Goal: Task Accomplishment & Management: Manage account settings

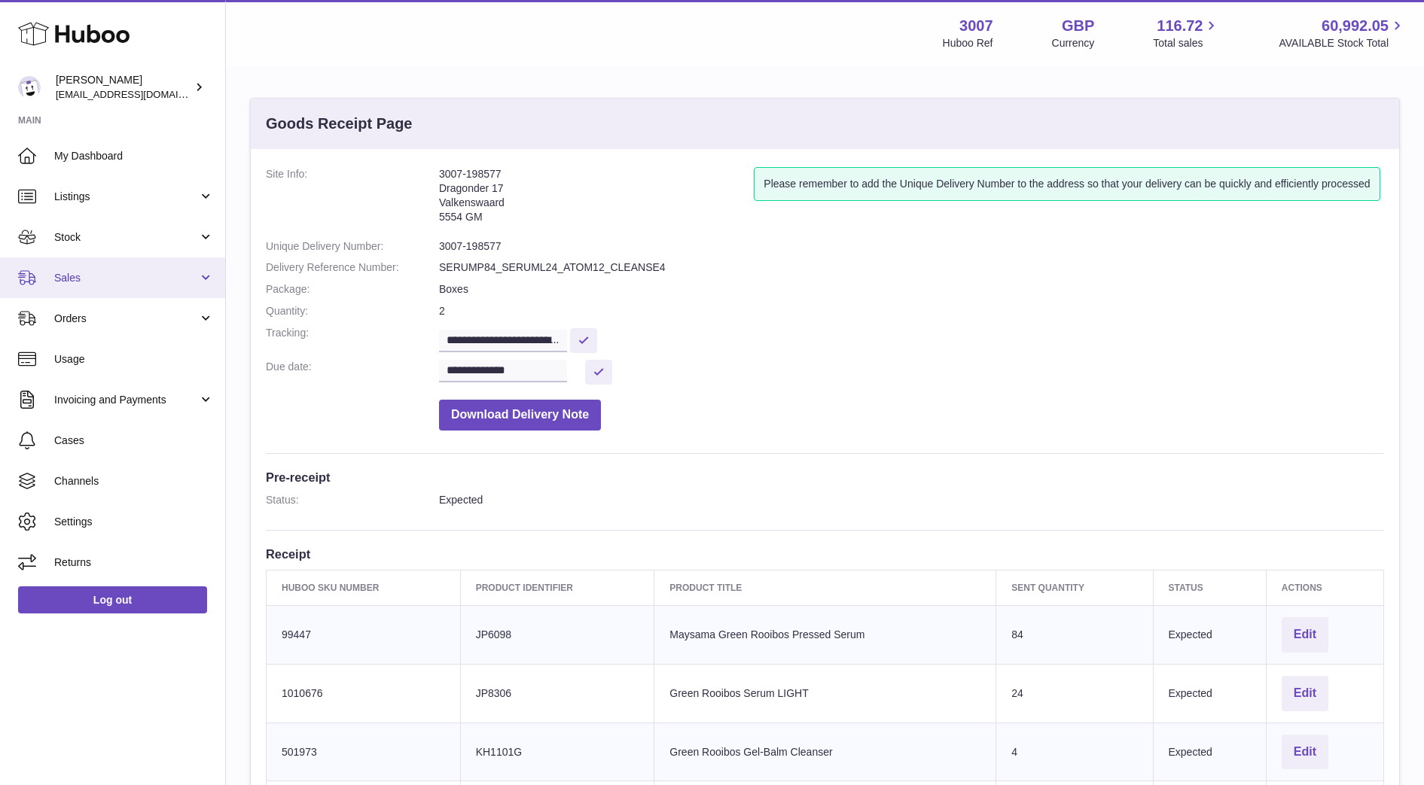
click at [78, 291] on link "Sales" at bounding box center [112, 278] width 225 height 41
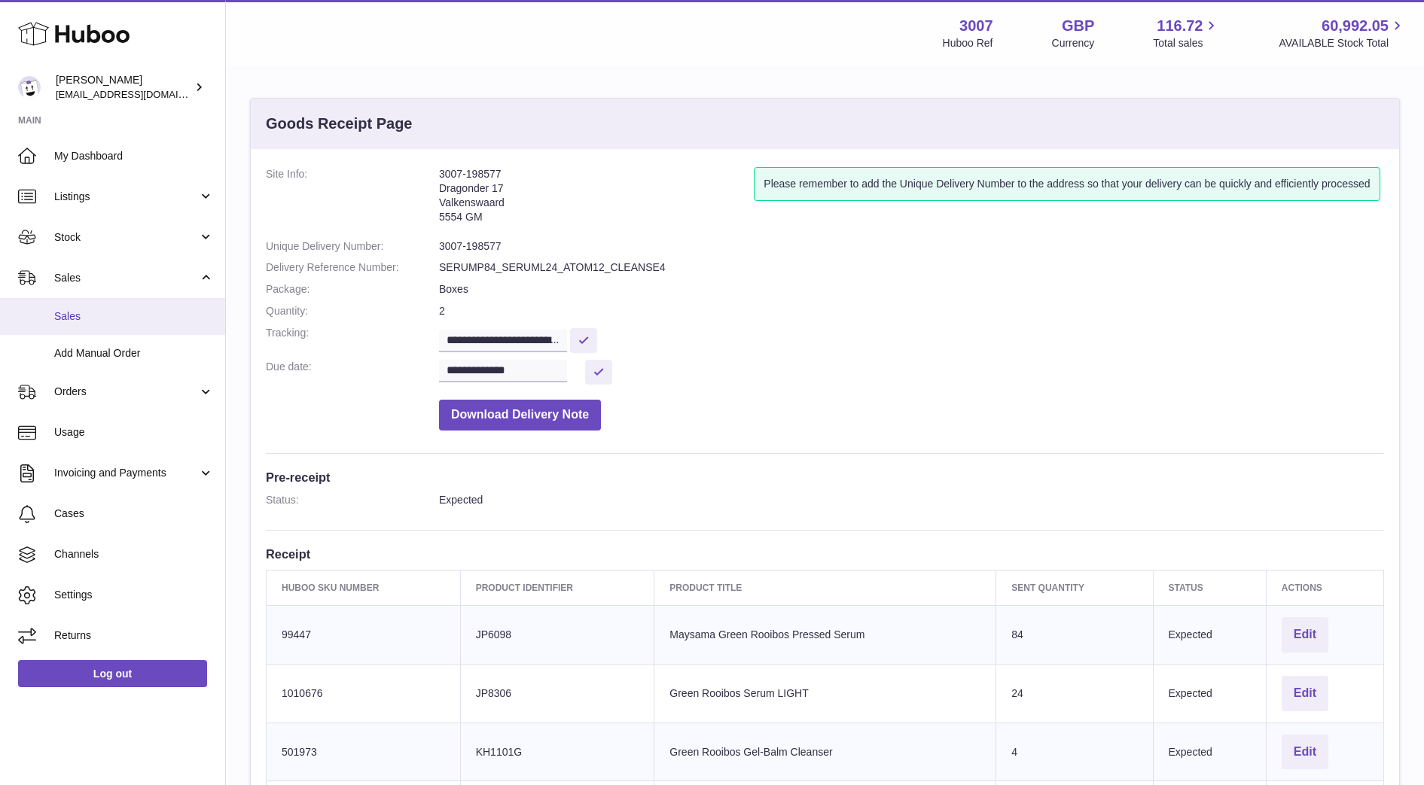
click at [83, 319] on span "Sales" at bounding box center [134, 317] width 160 height 14
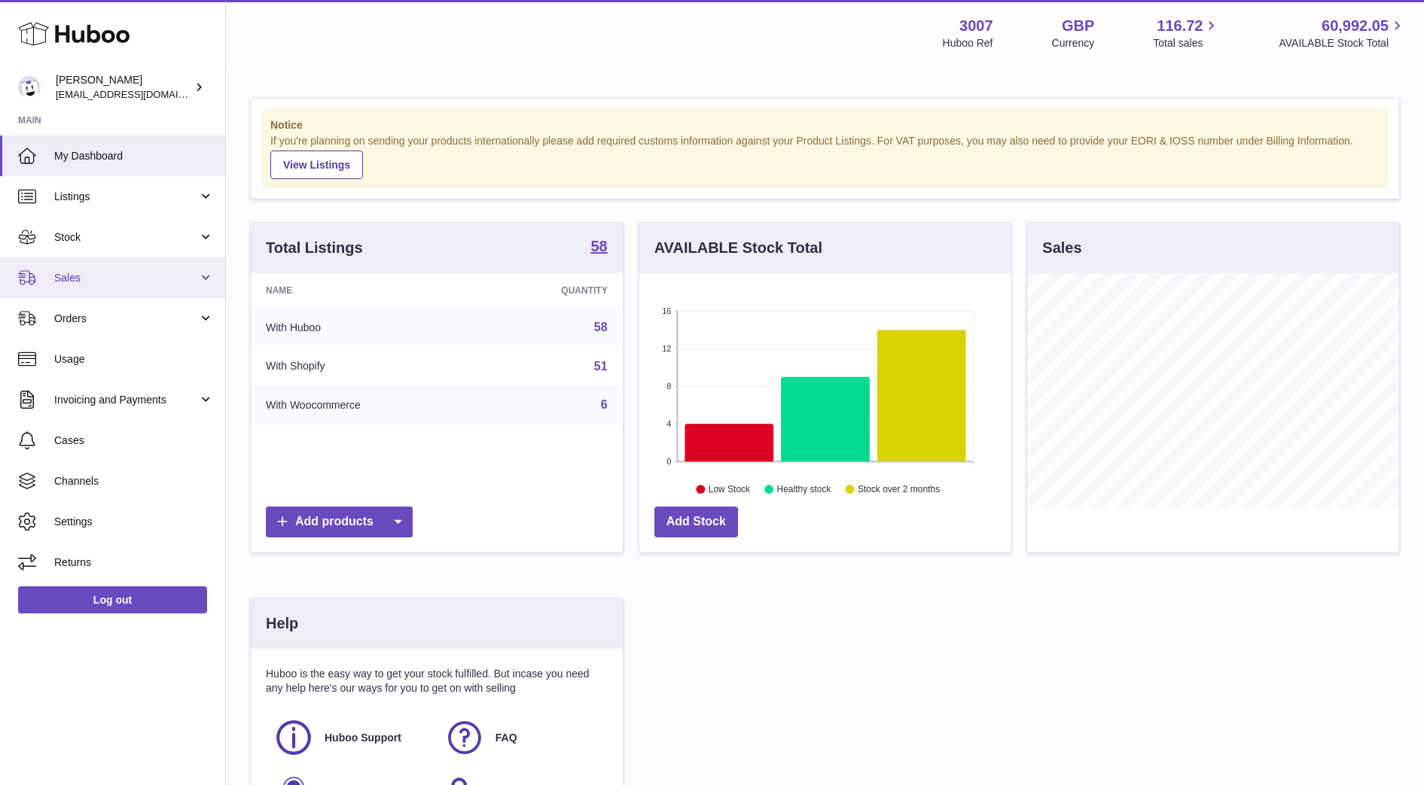
click at [124, 280] on span "Sales" at bounding box center [126, 278] width 144 height 14
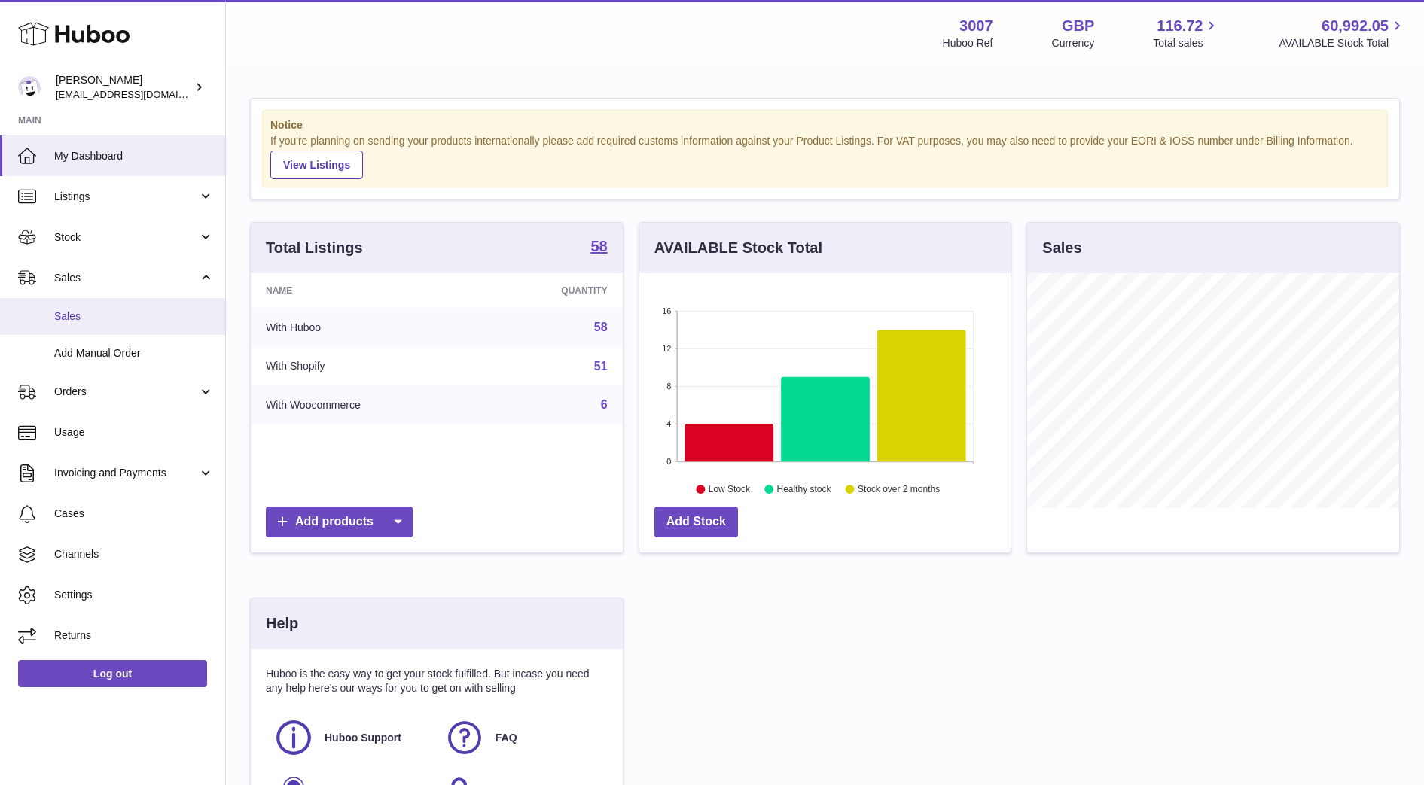
click at [81, 322] on span "Sales" at bounding box center [134, 317] width 160 height 14
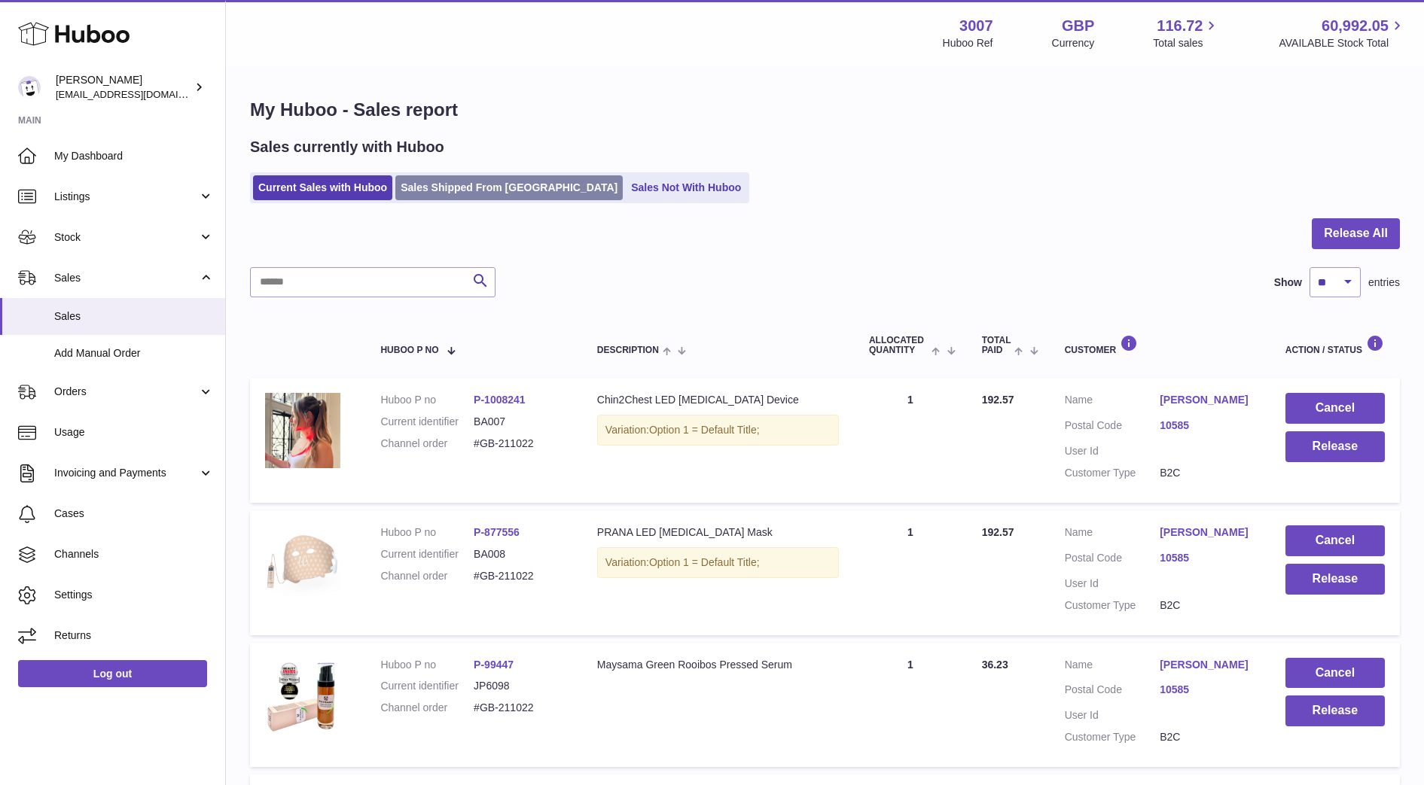
click at [427, 194] on link "Sales Shipped From Huboo" at bounding box center [508, 187] width 227 height 25
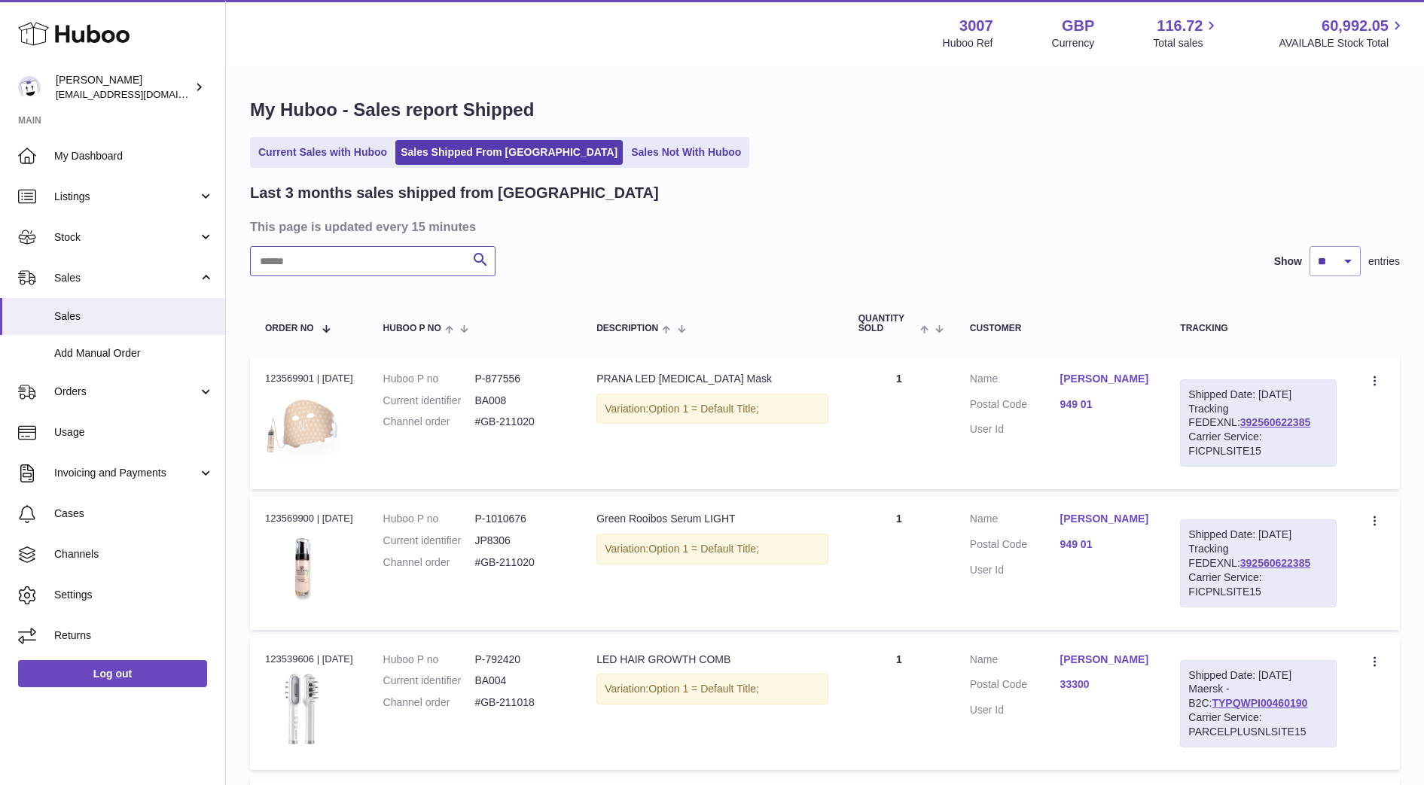
click at [377, 261] on input "text" at bounding box center [372, 261] width 245 height 30
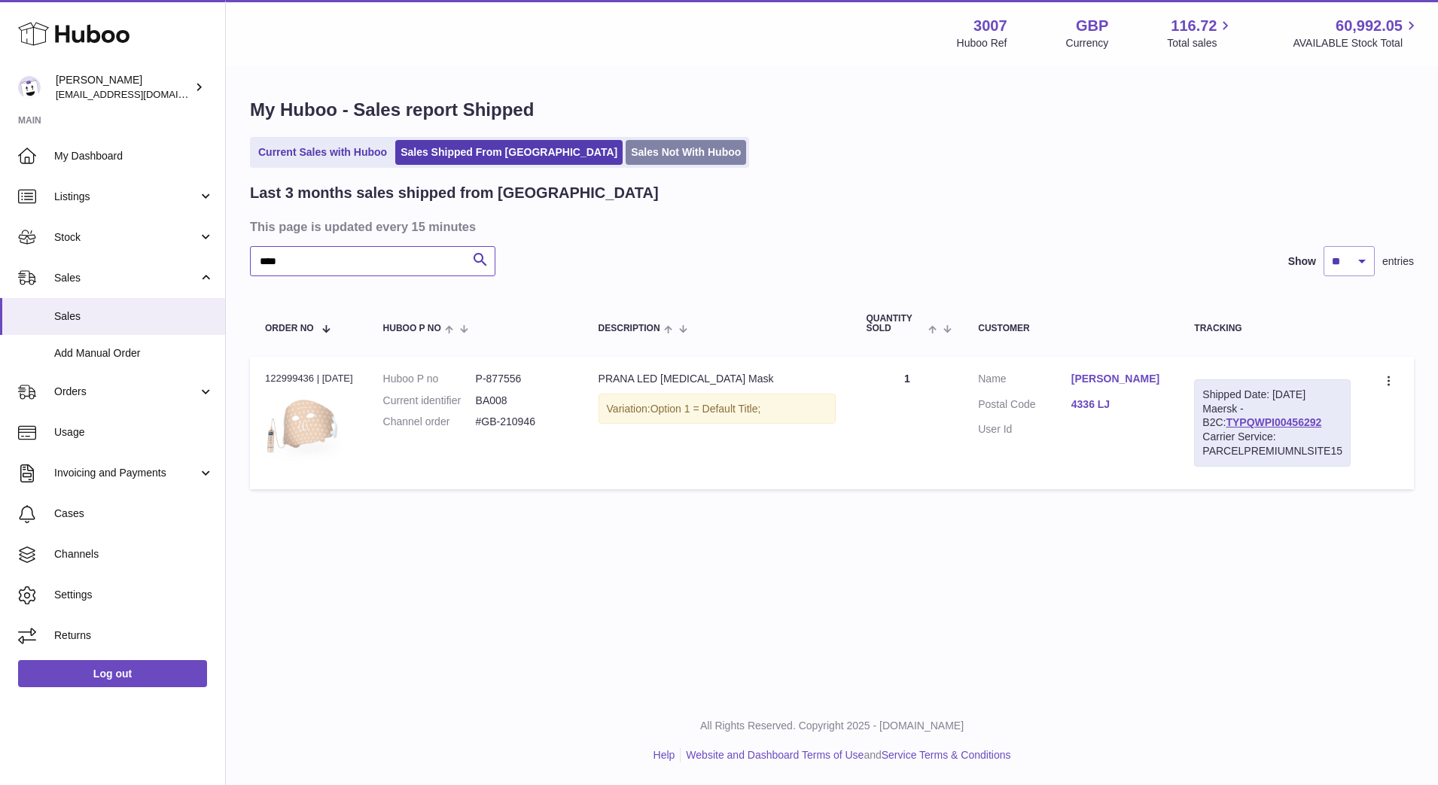
type input "****"
click at [626, 158] on link "Sales Not With Huboo" at bounding box center [686, 152] width 120 height 25
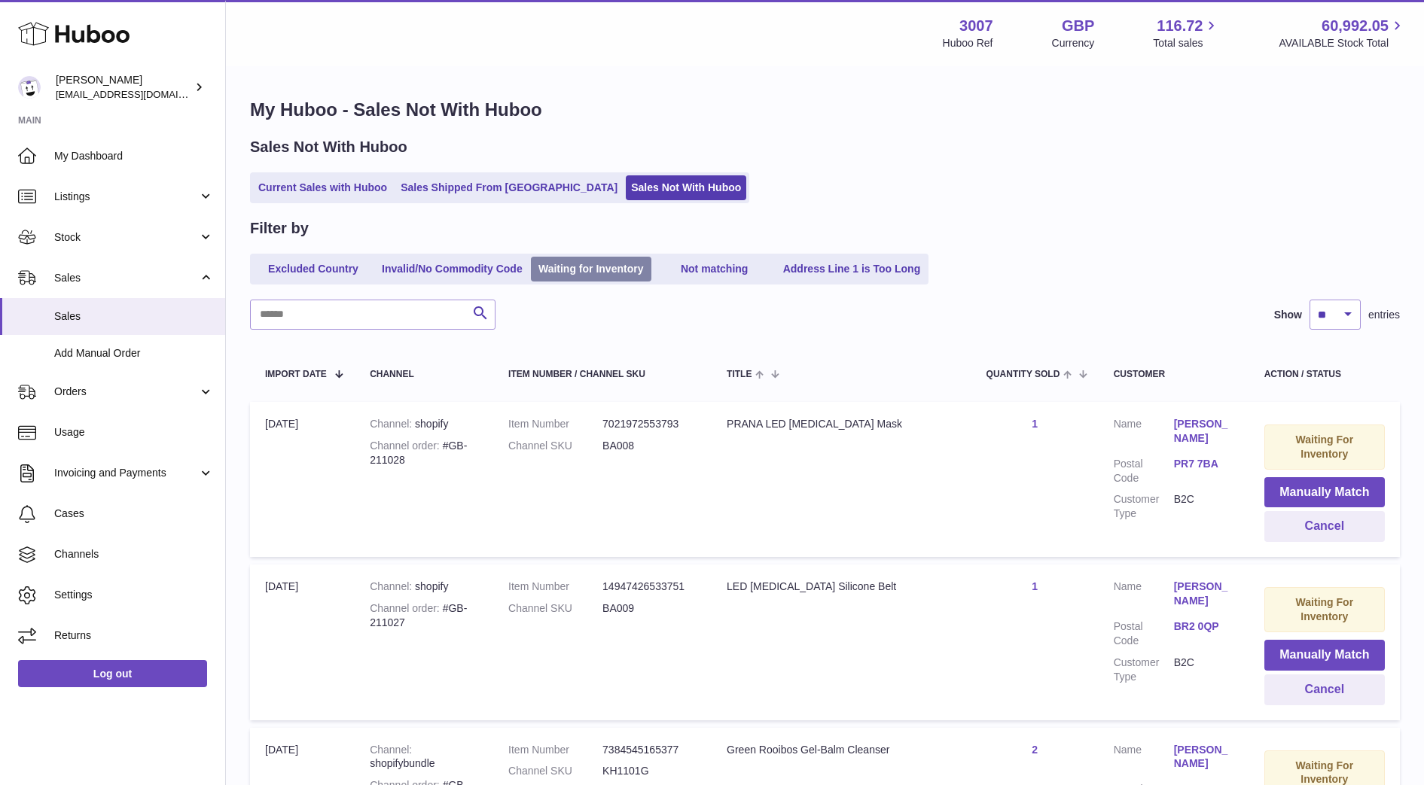
click at [640, 262] on link "Waiting for Inventory" at bounding box center [591, 269] width 120 height 25
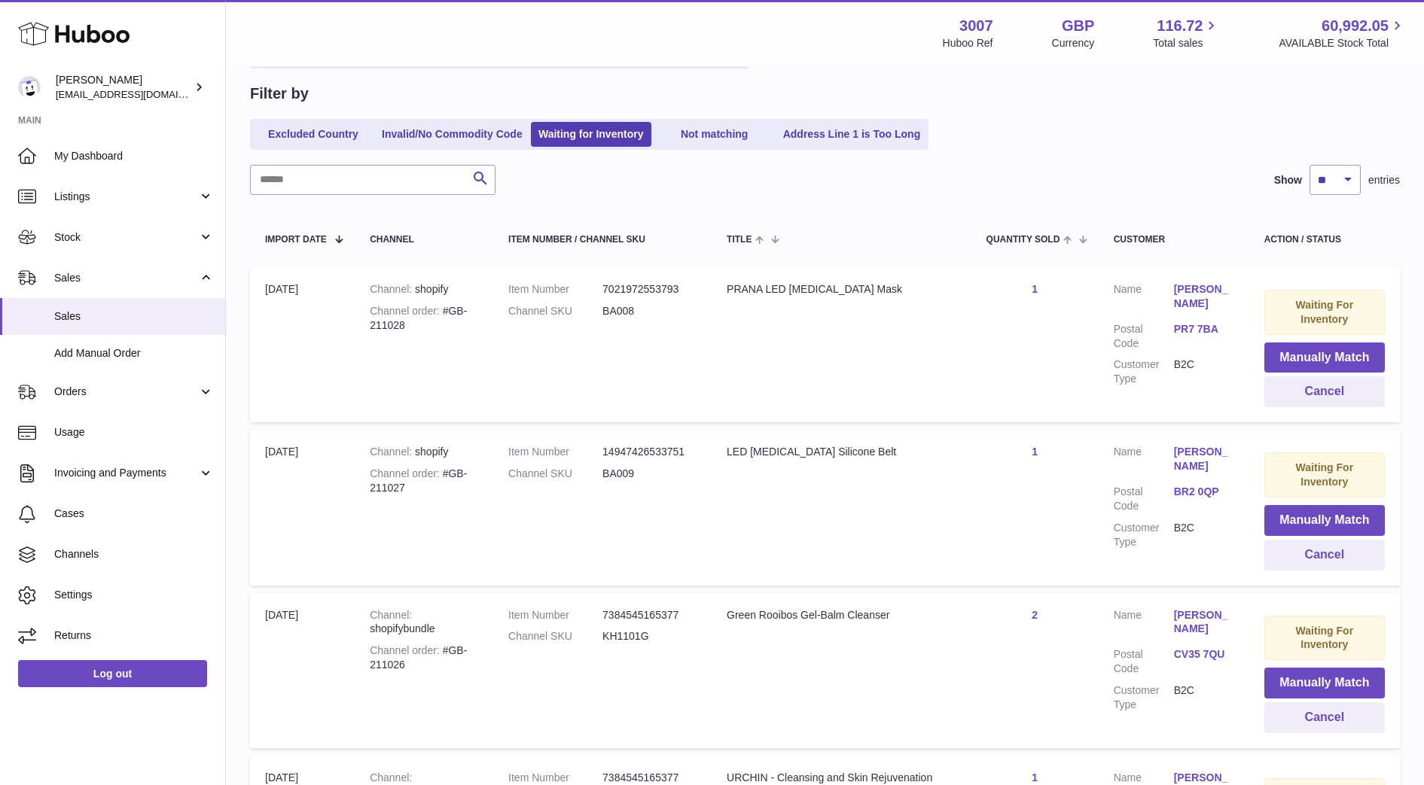
scroll to position [252, 0]
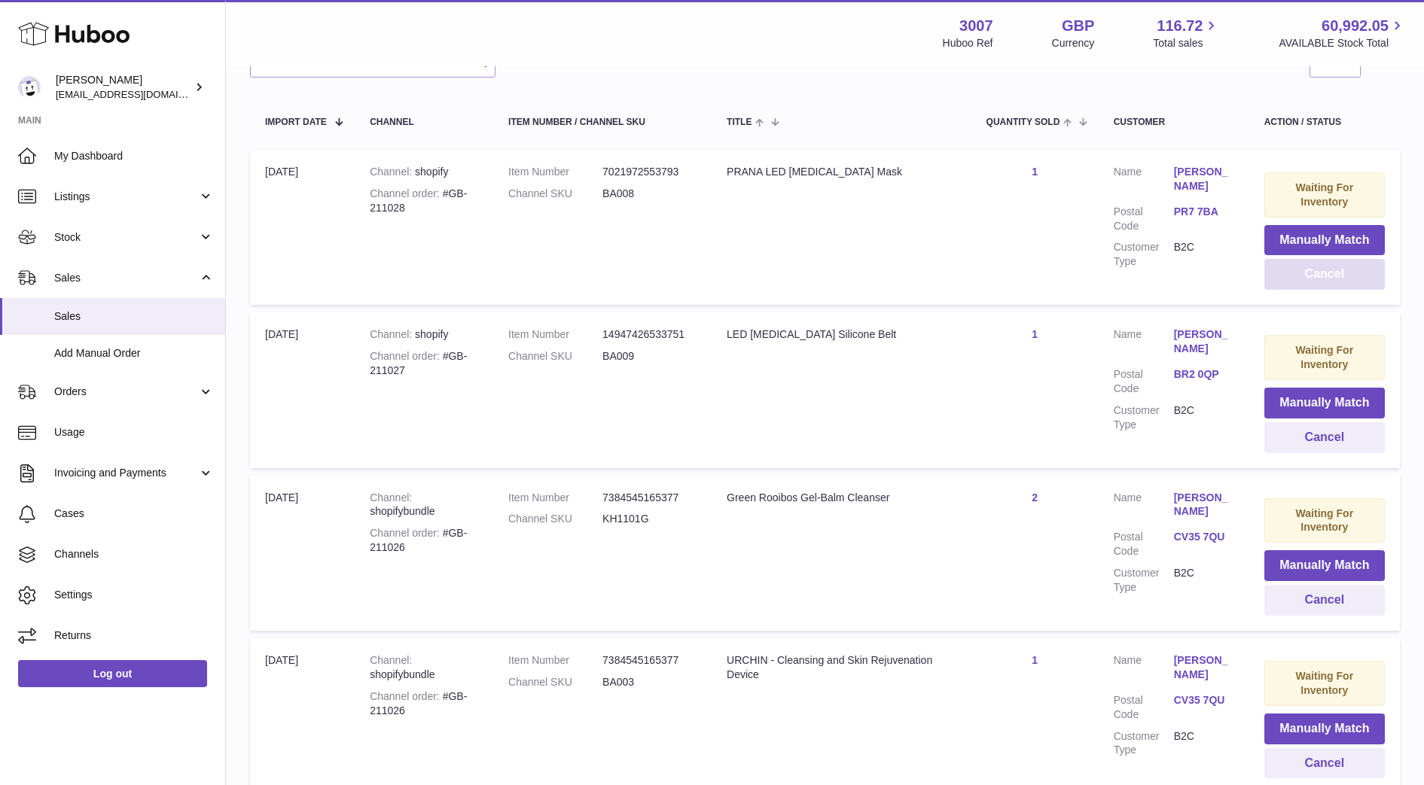
click at [1310, 272] on button "Cancel" at bounding box center [1324, 274] width 120 height 31
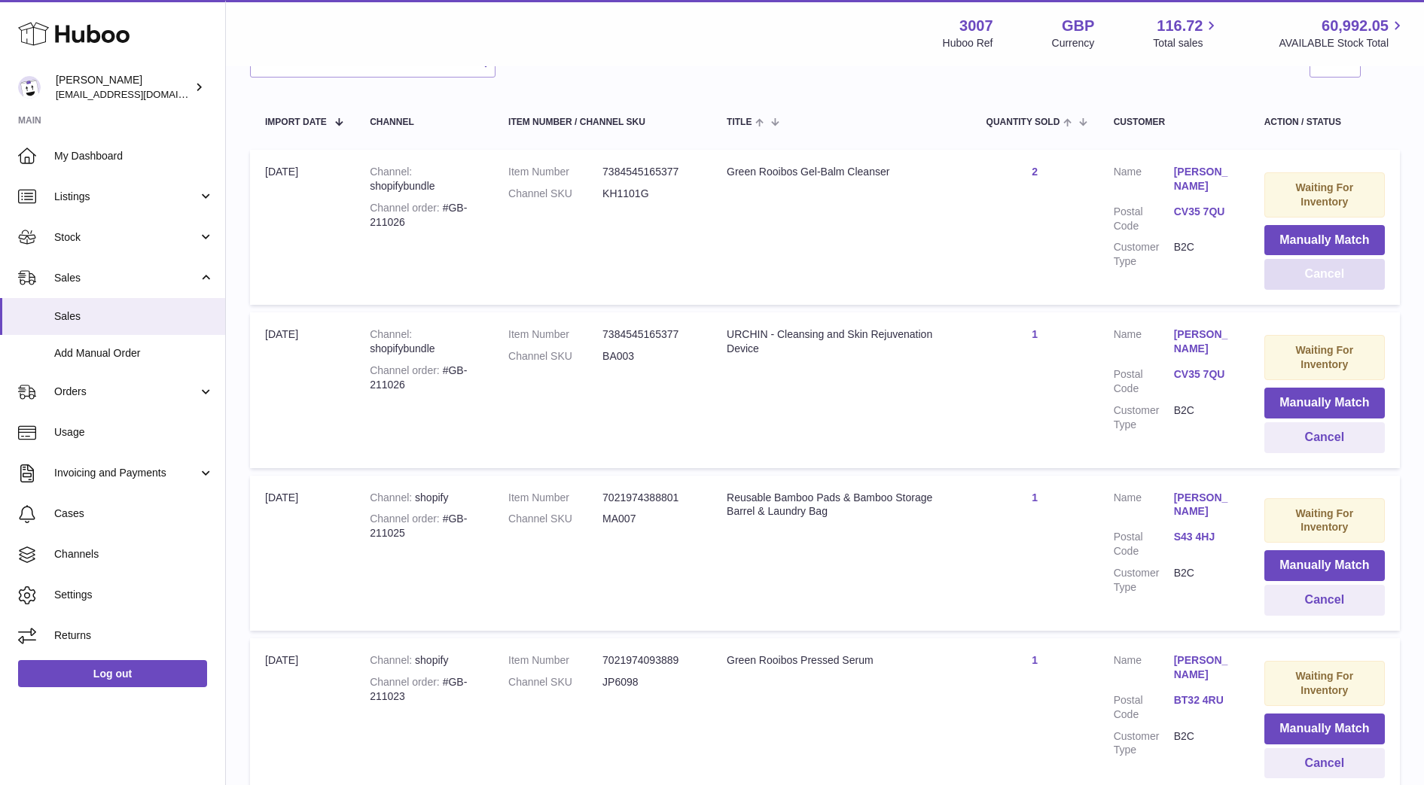
click at [1310, 272] on button "Cancel" at bounding box center [1324, 274] width 120 height 31
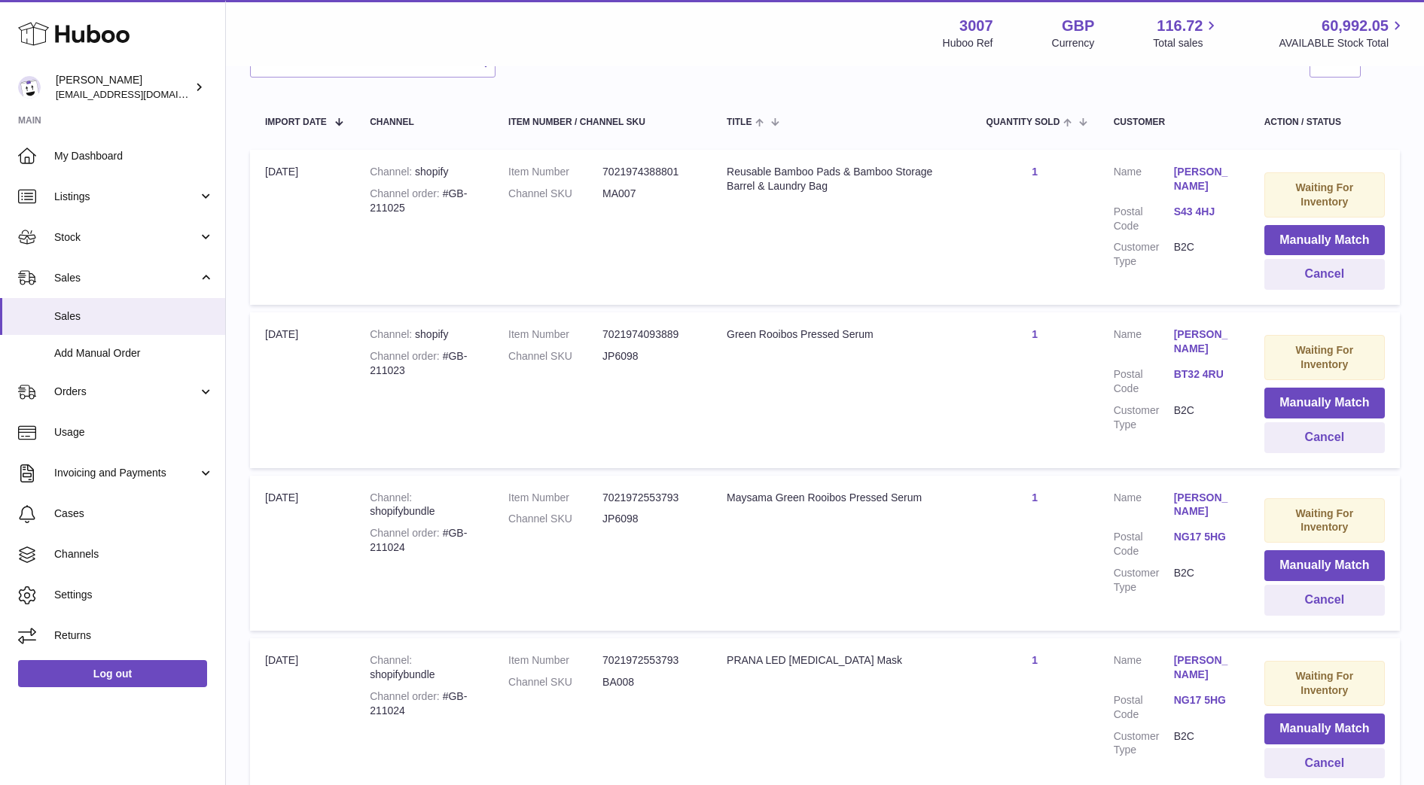
click at [1202, 211] on link "S43 4HJ" at bounding box center [1204, 212] width 60 height 14
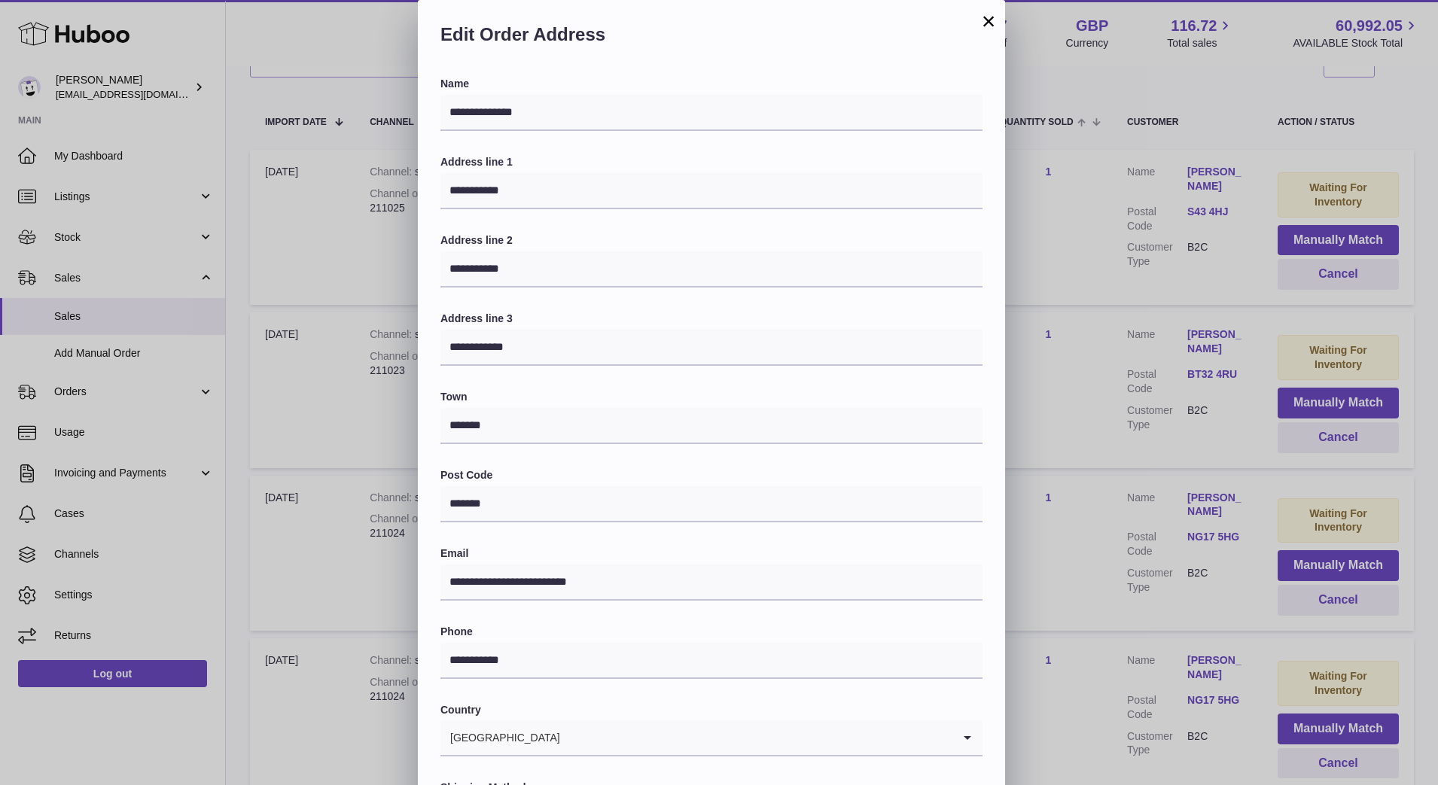
click at [1168, 251] on div "**********" at bounding box center [719, 452] width 1438 height 904
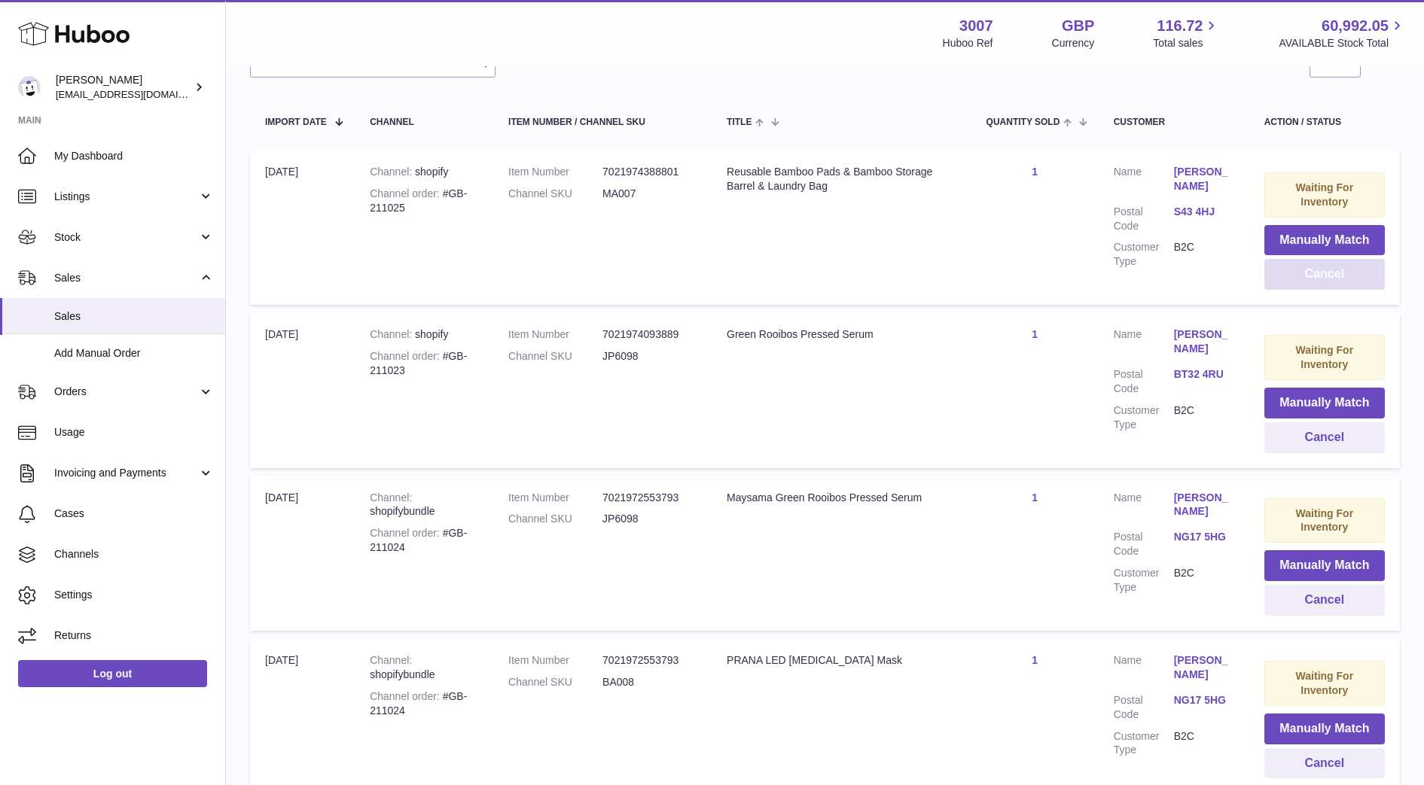
click at [1338, 266] on button "Cancel" at bounding box center [1324, 274] width 120 height 31
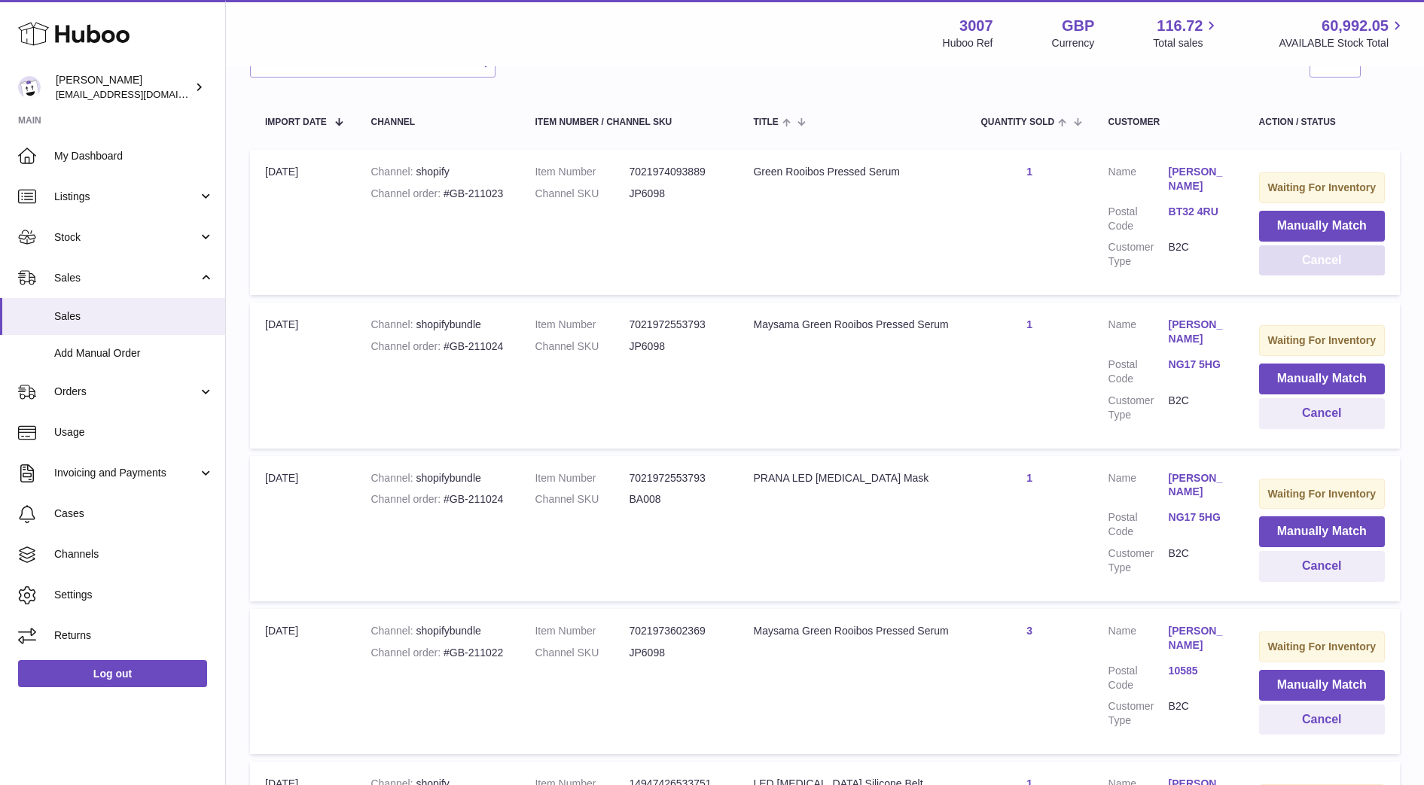
click at [1320, 270] on button "Cancel" at bounding box center [1322, 260] width 126 height 31
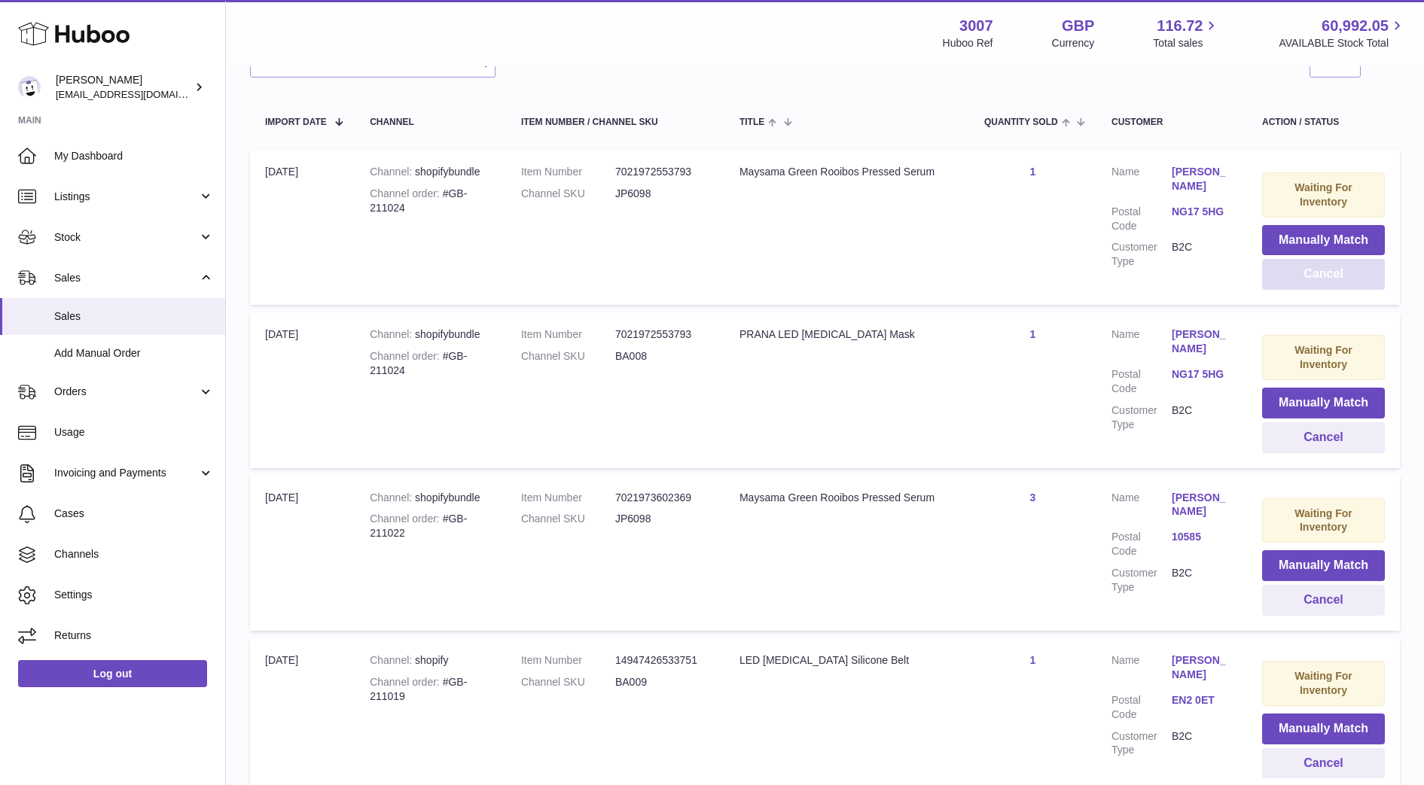
click at [1320, 270] on button "Cancel" at bounding box center [1323, 274] width 123 height 31
click at [1201, 367] on link "EN2 0ET" at bounding box center [1202, 374] width 60 height 14
click at [1057, 362] on div "**********" at bounding box center [712, 452] width 1424 height 904
click at [1306, 434] on button "Cancel" at bounding box center [1323, 437] width 123 height 31
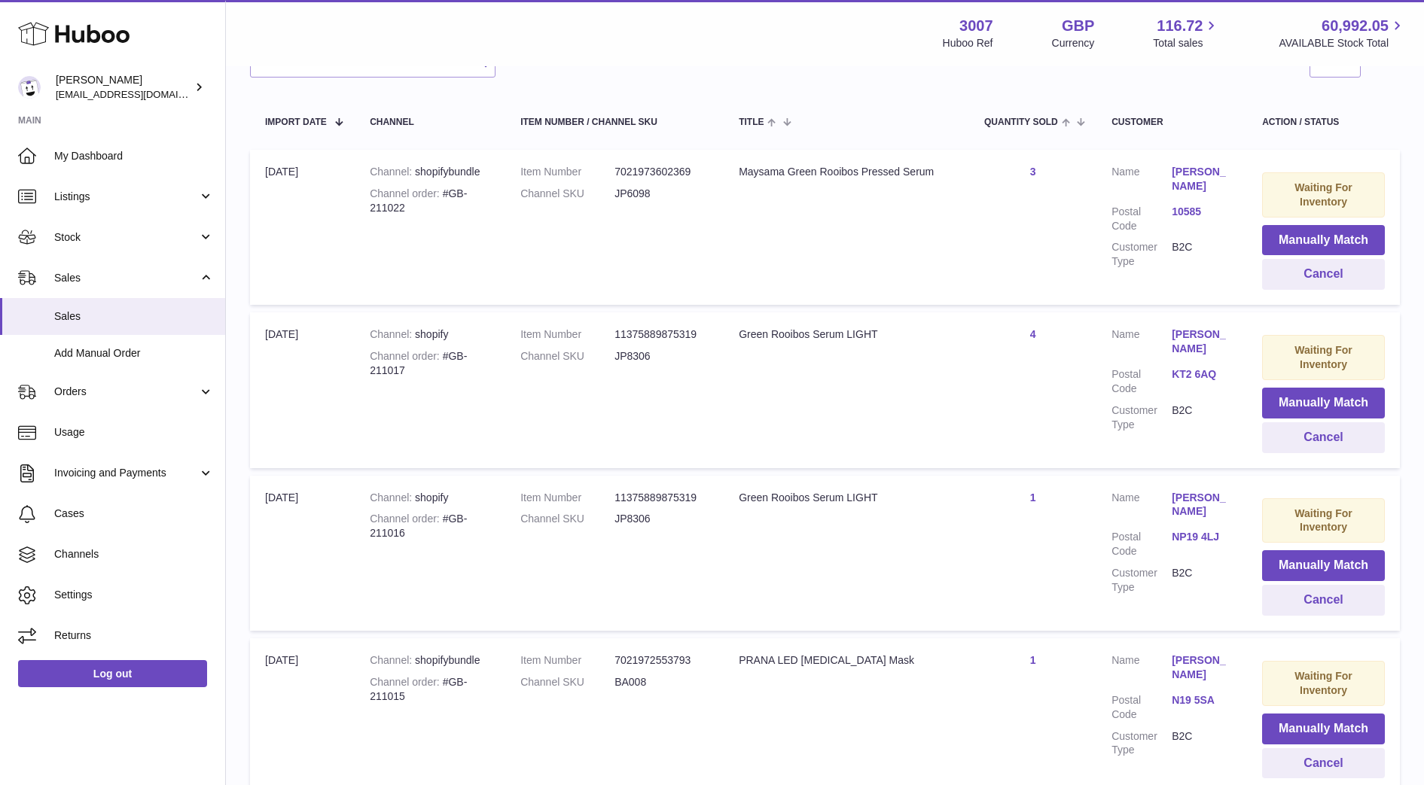
click at [1182, 367] on link "KT2 6AQ" at bounding box center [1202, 374] width 60 height 14
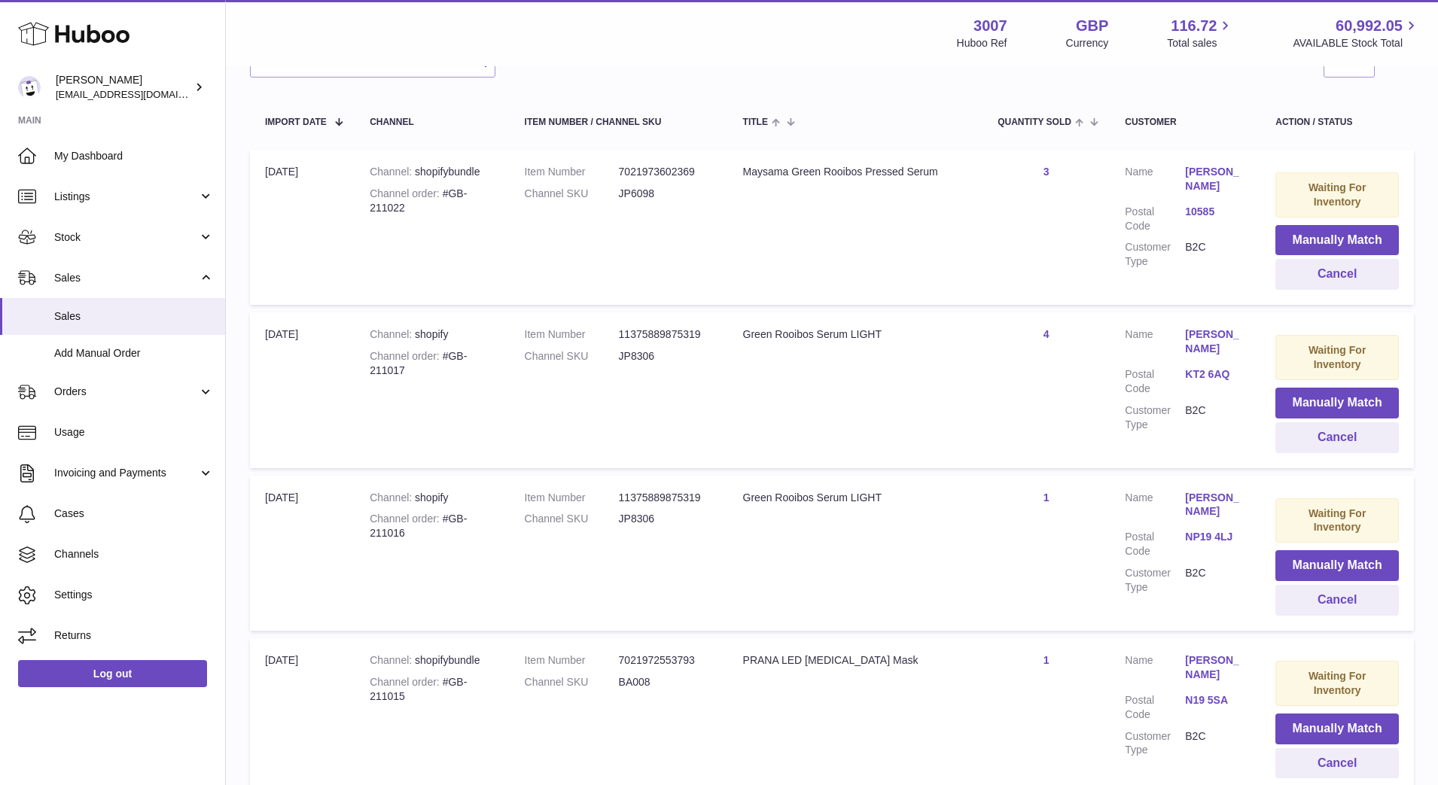
click at [1078, 389] on div at bounding box center [719, 392] width 1438 height 785
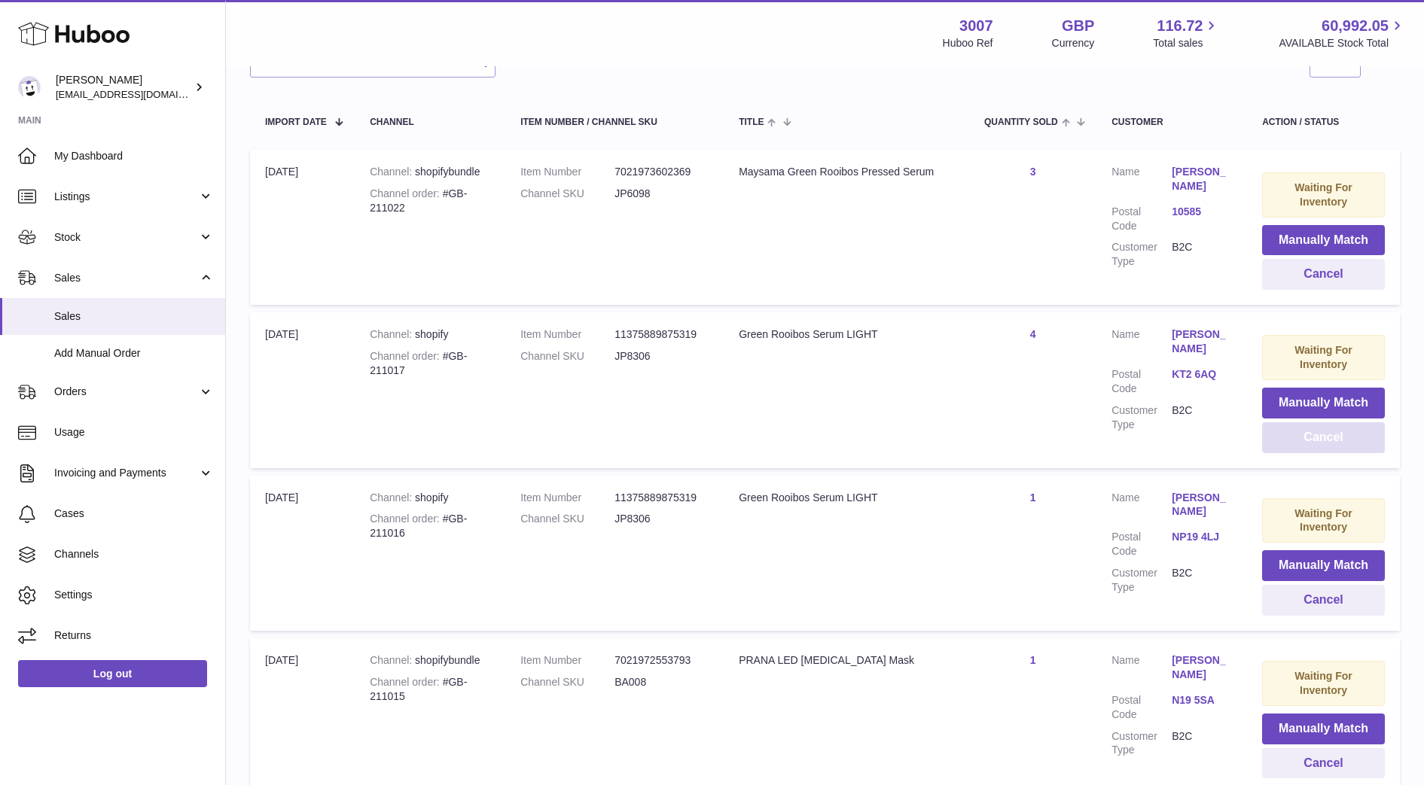
click at [1369, 438] on button "Cancel" at bounding box center [1323, 437] width 123 height 31
click at [1276, 442] on button "Cancel" at bounding box center [1323, 437] width 123 height 31
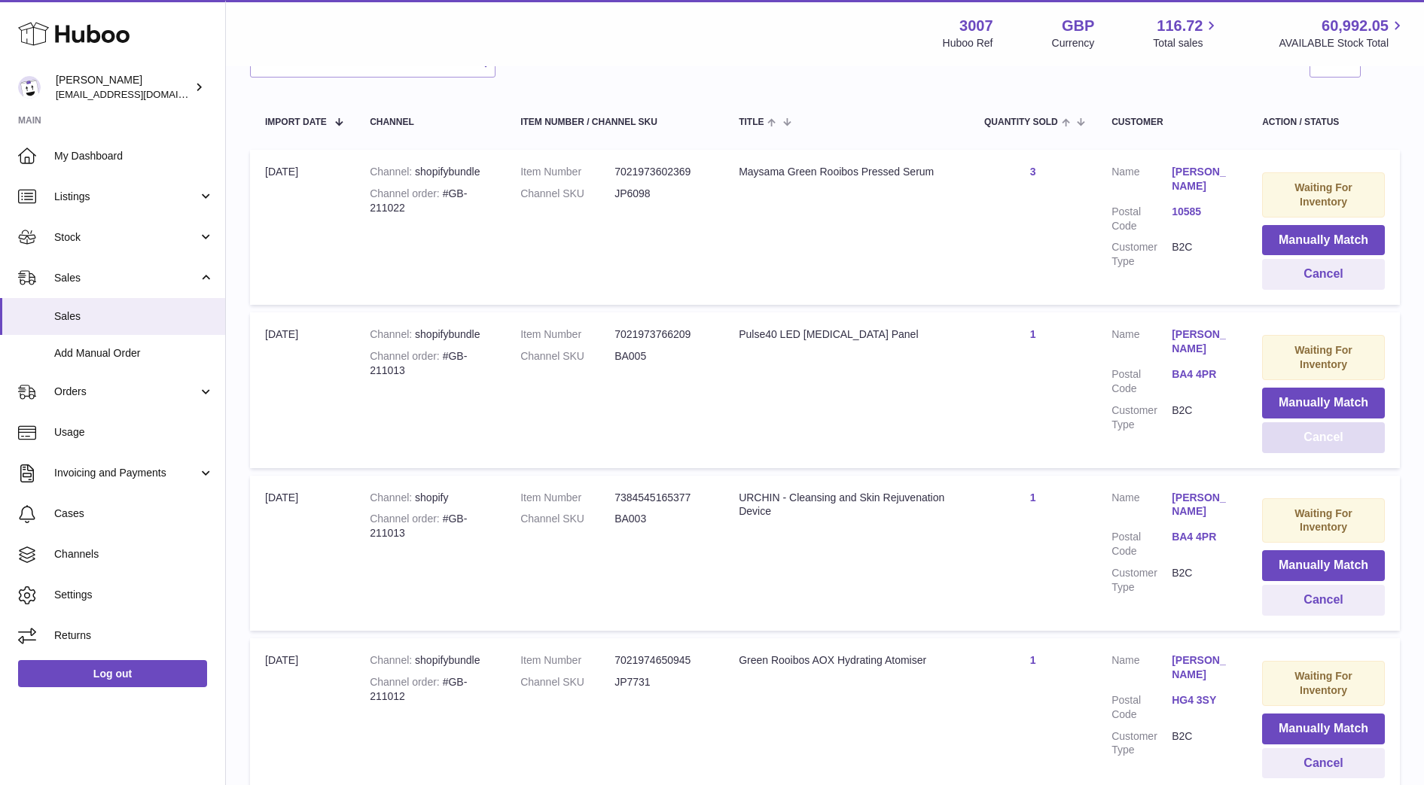
click at [1276, 442] on button "Cancel" at bounding box center [1323, 437] width 123 height 31
click at [1327, 585] on button "Cancel" at bounding box center [1323, 600] width 123 height 31
click at [1295, 422] on button "Cancel" at bounding box center [1323, 437] width 123 height 31
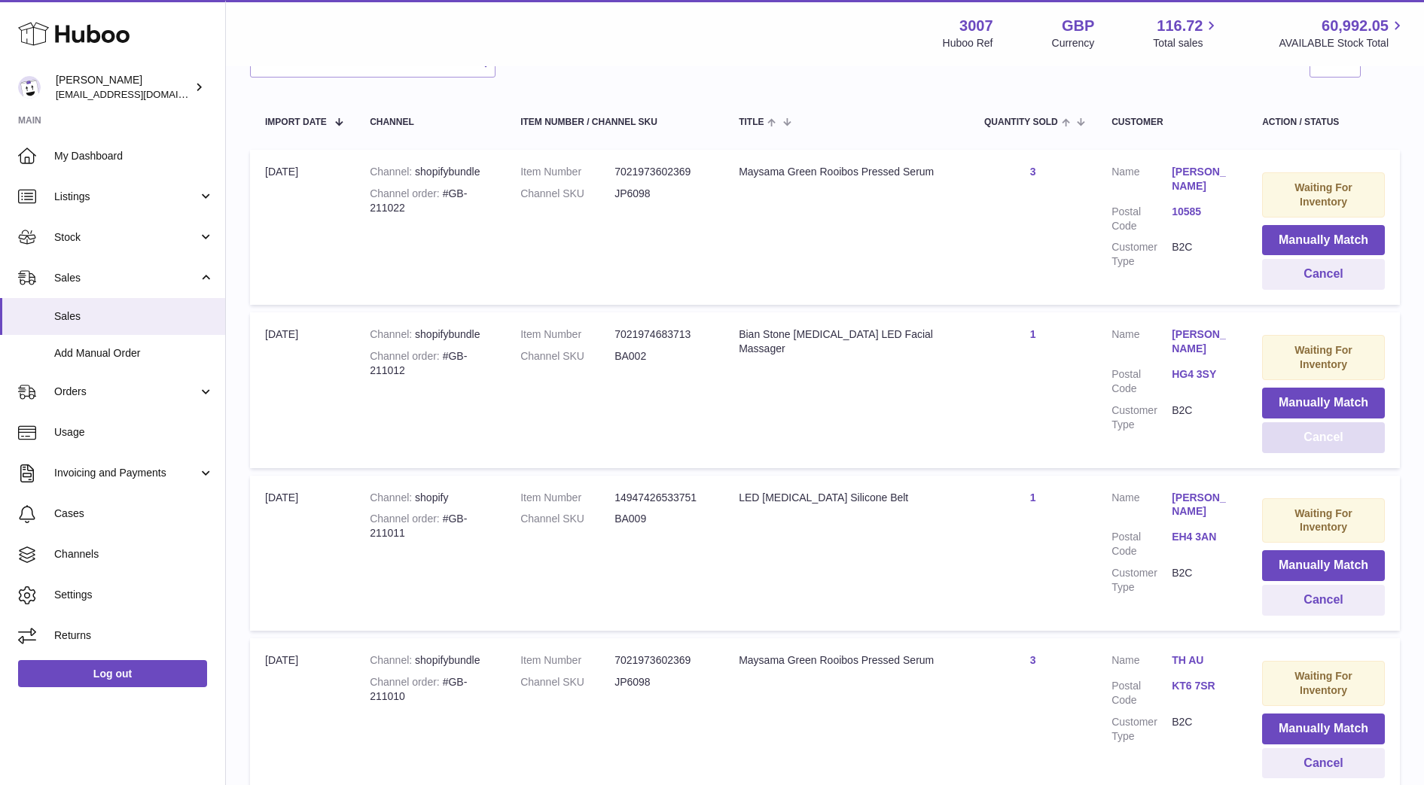
click at [1295, 422] on button "Cancel" at bounding box center [1323, 437] width 123 height 31
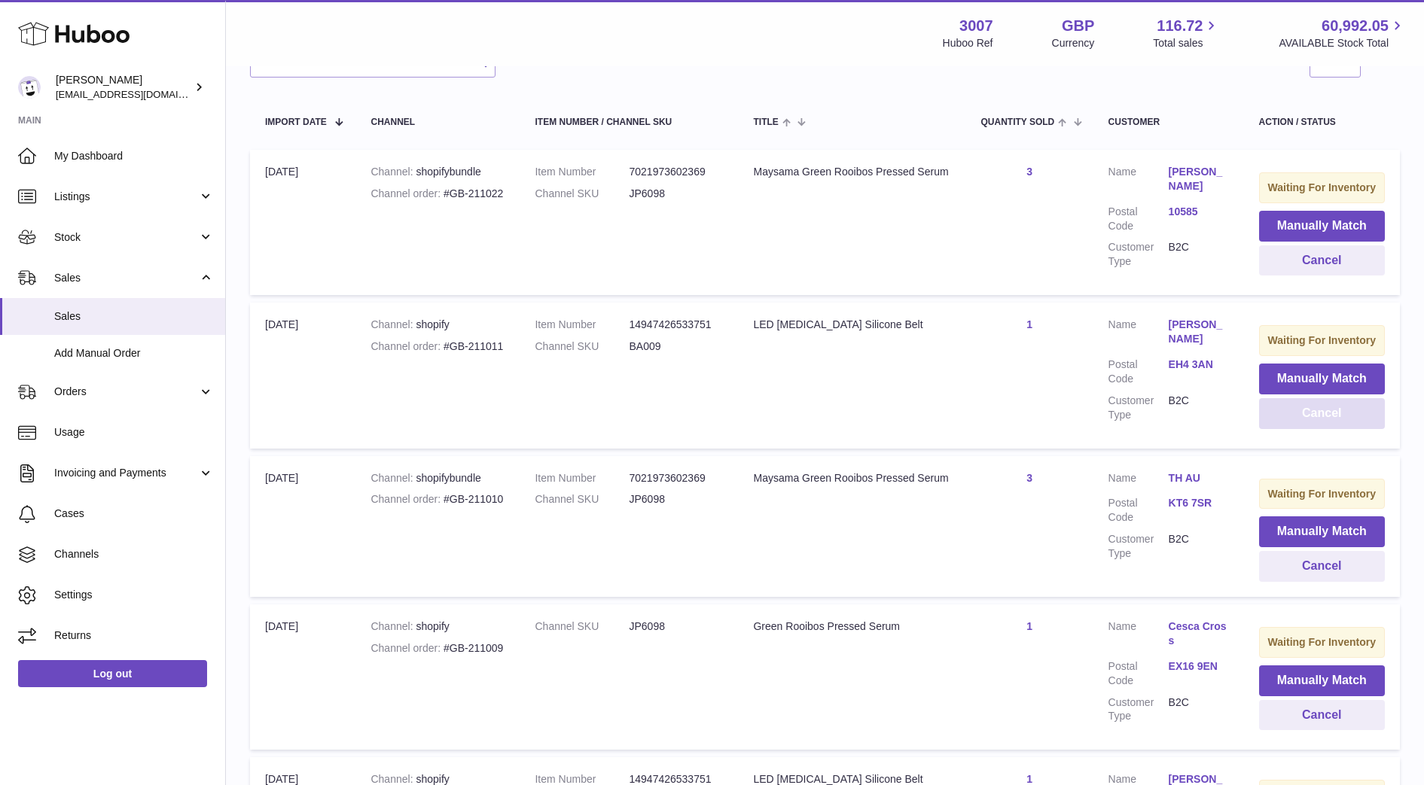
click at [1288, 409] on button "Cancel" at bounding box center [1322, 413] width 126 height 31
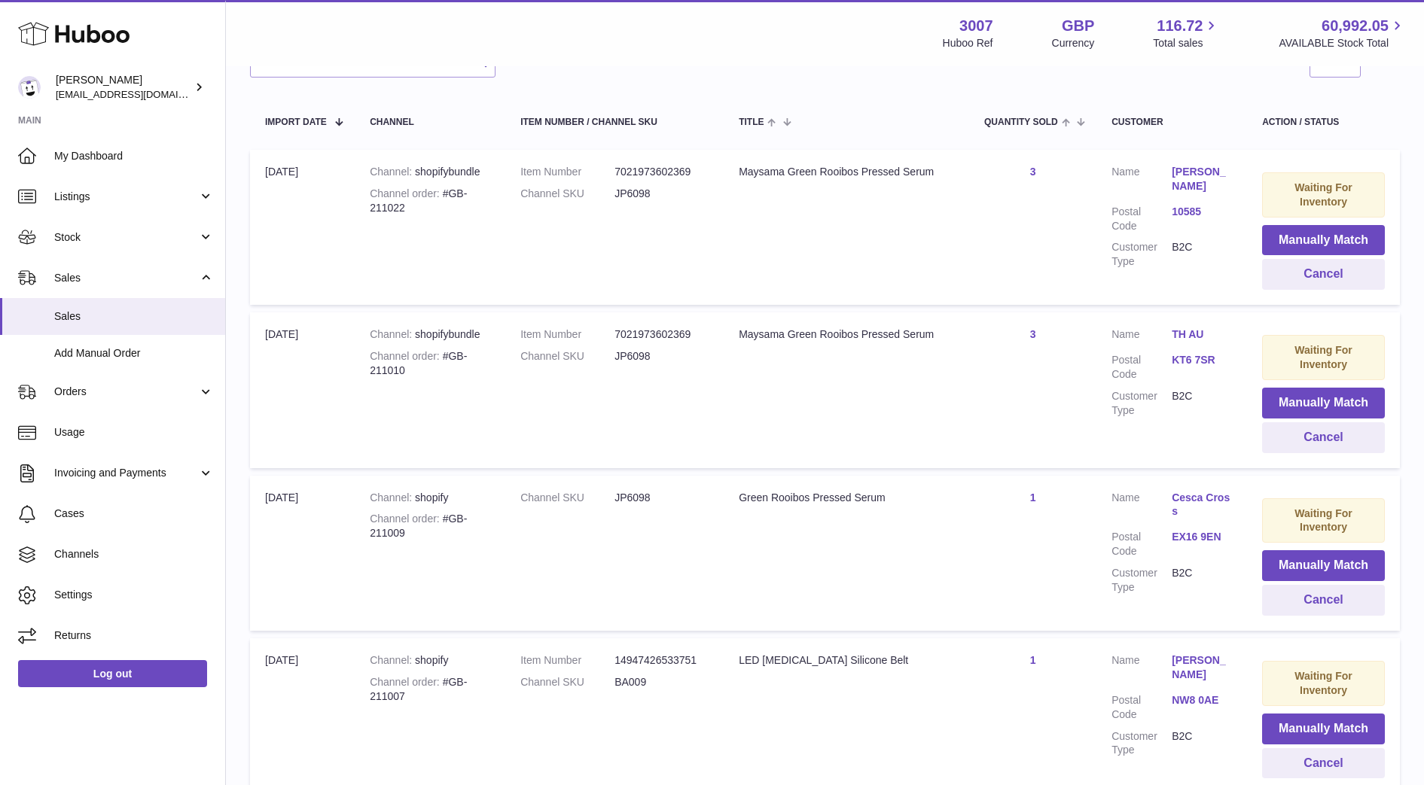
click at [1185, 353] on link "KT6 7SR" at bounding box center [1202, 360] width 60 height 14
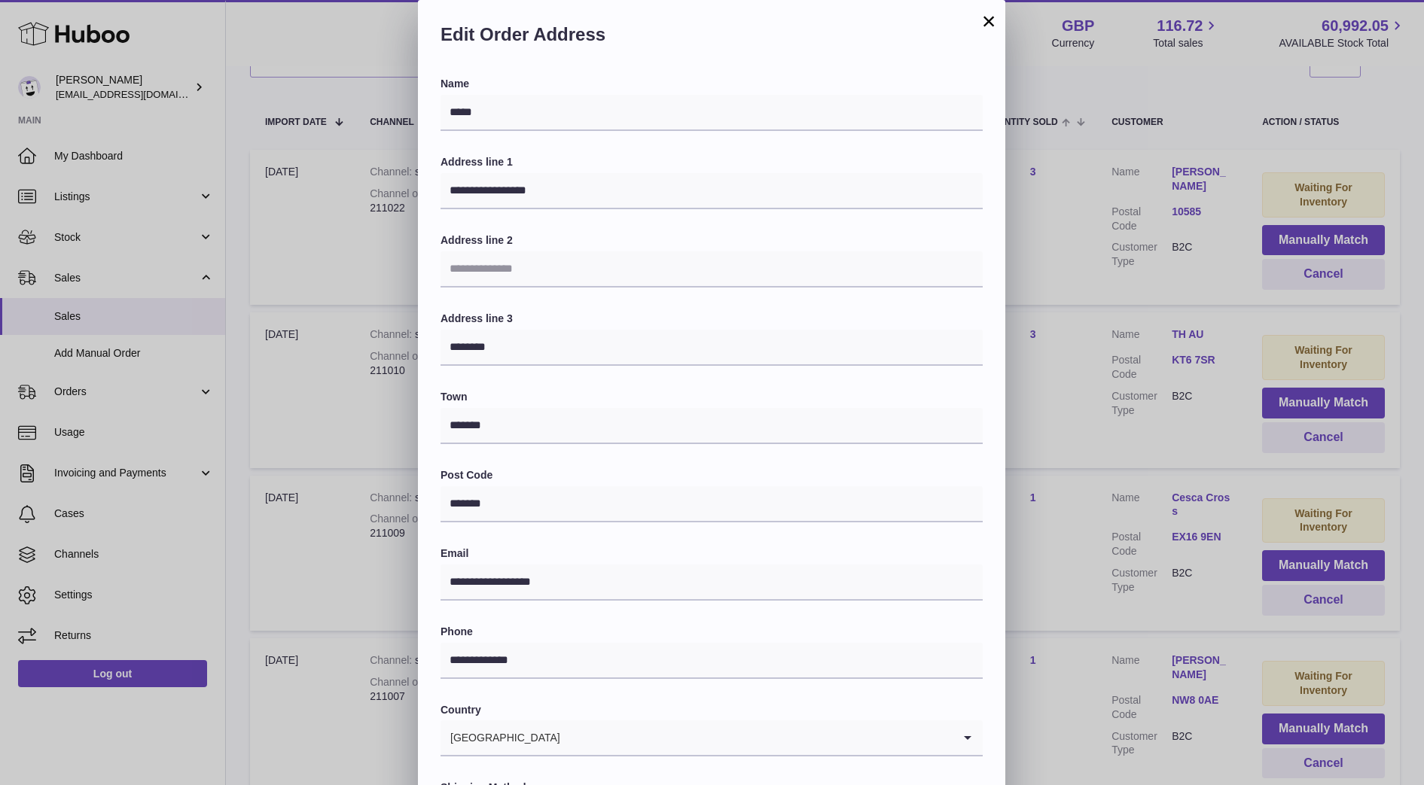
click at [1038, 349] on div "**********" at bounding box center [712, 452] width 1424 height 904
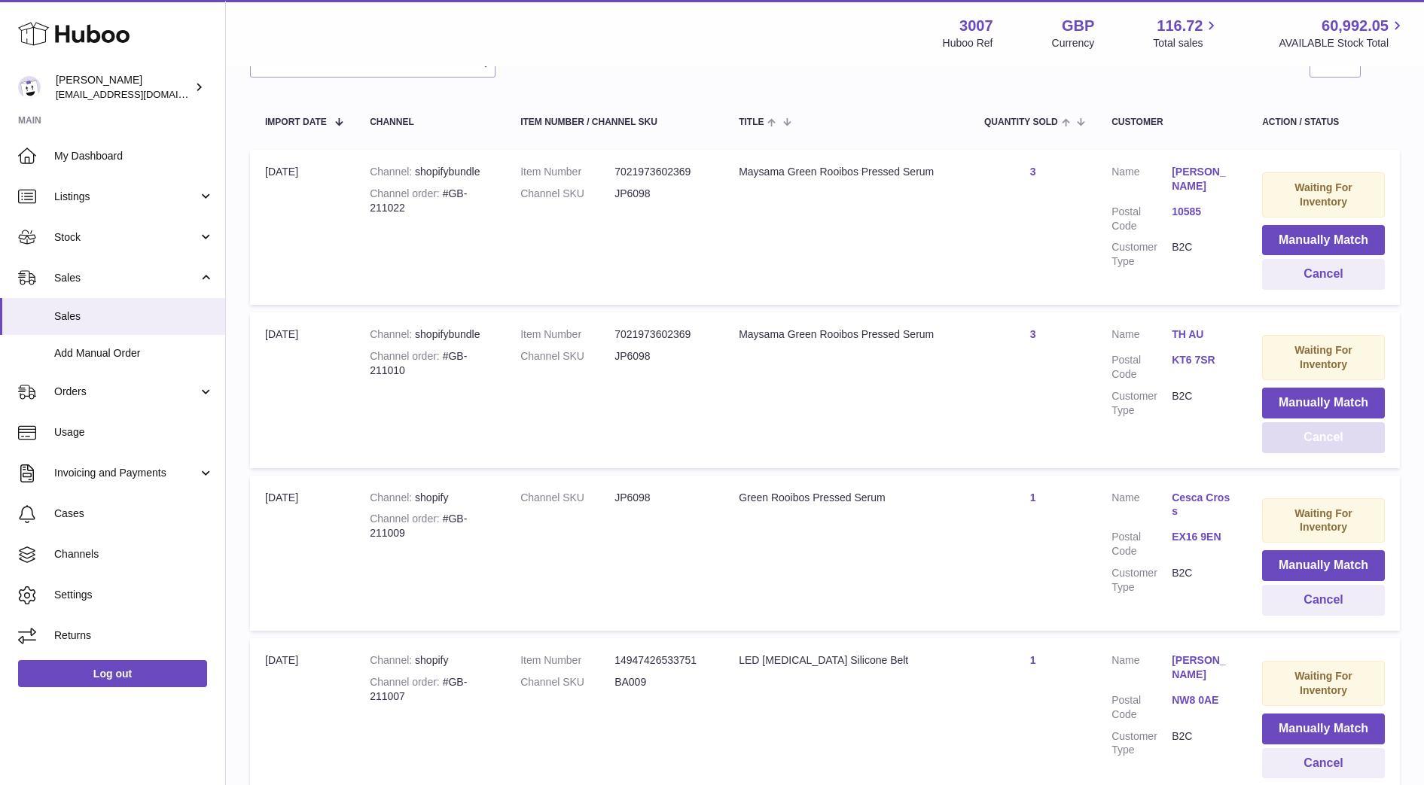
click at [1282, 422] on button "Cancel" at bounding box center [1323, 437] width 123 height 31
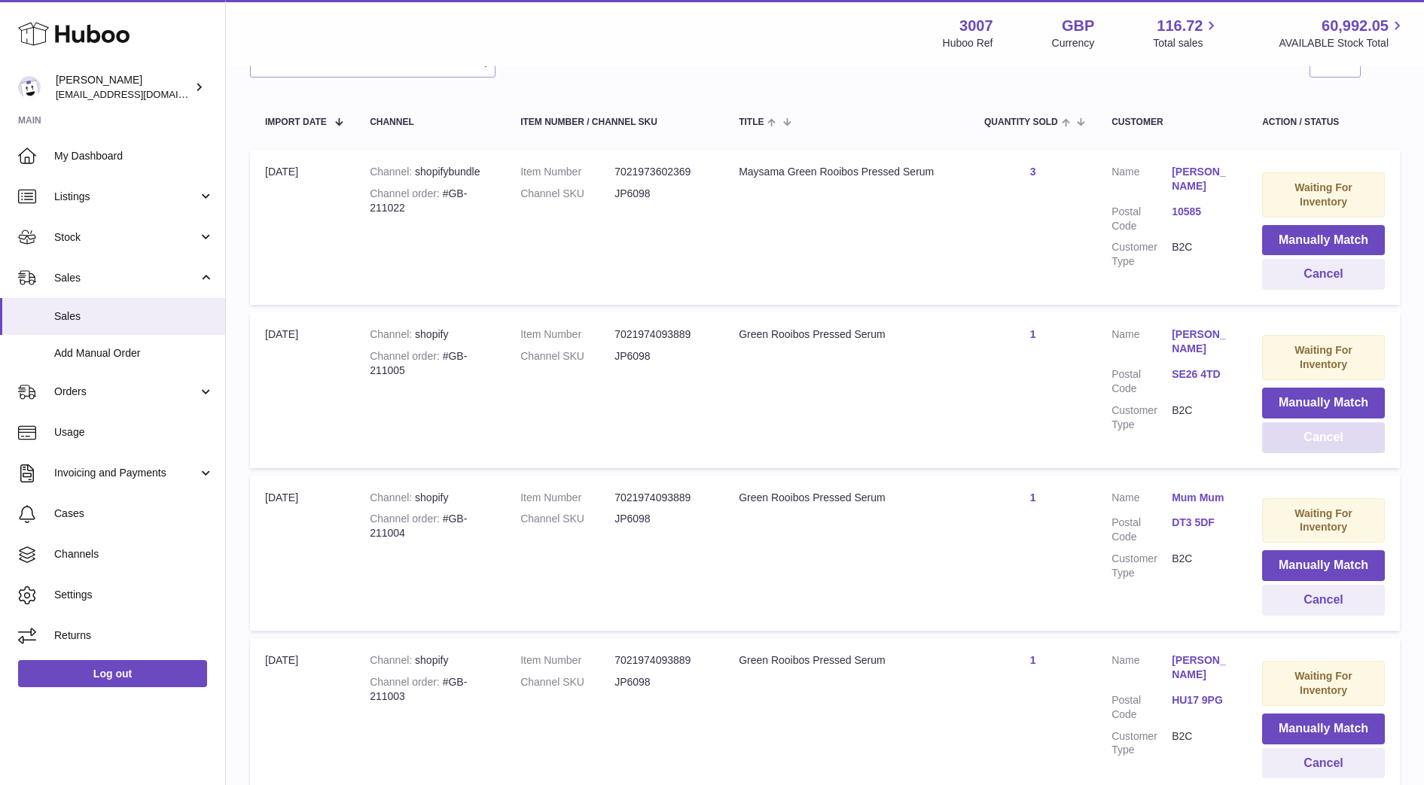
click at [1282, 422] on button "Cancel" at bounding box center [1323, 437] width 123 height 31
click at [1200, 353] on link "DT3 5DF" at bounding box center [1202, 360] width 60 height 14
click at [1031, 336] on div at bounding box center [712, 392] width 1424 height 785
click at [1346, 422] on button "Cancel" at bounding box center [1323, 437] width 123 height 31
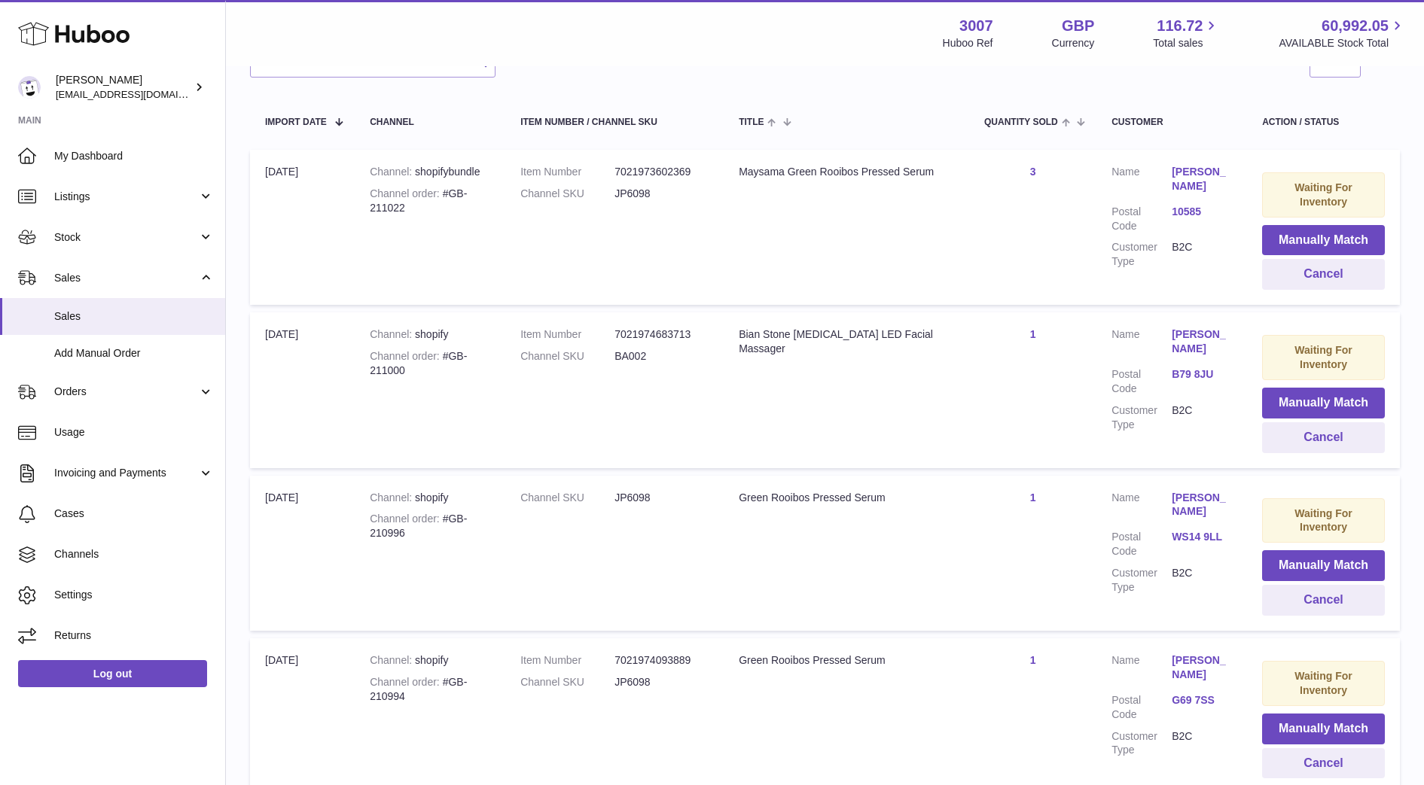
click at [1185, 367] on link "B79 8JU" at bounding box center [1202, 374] width 60 height 14
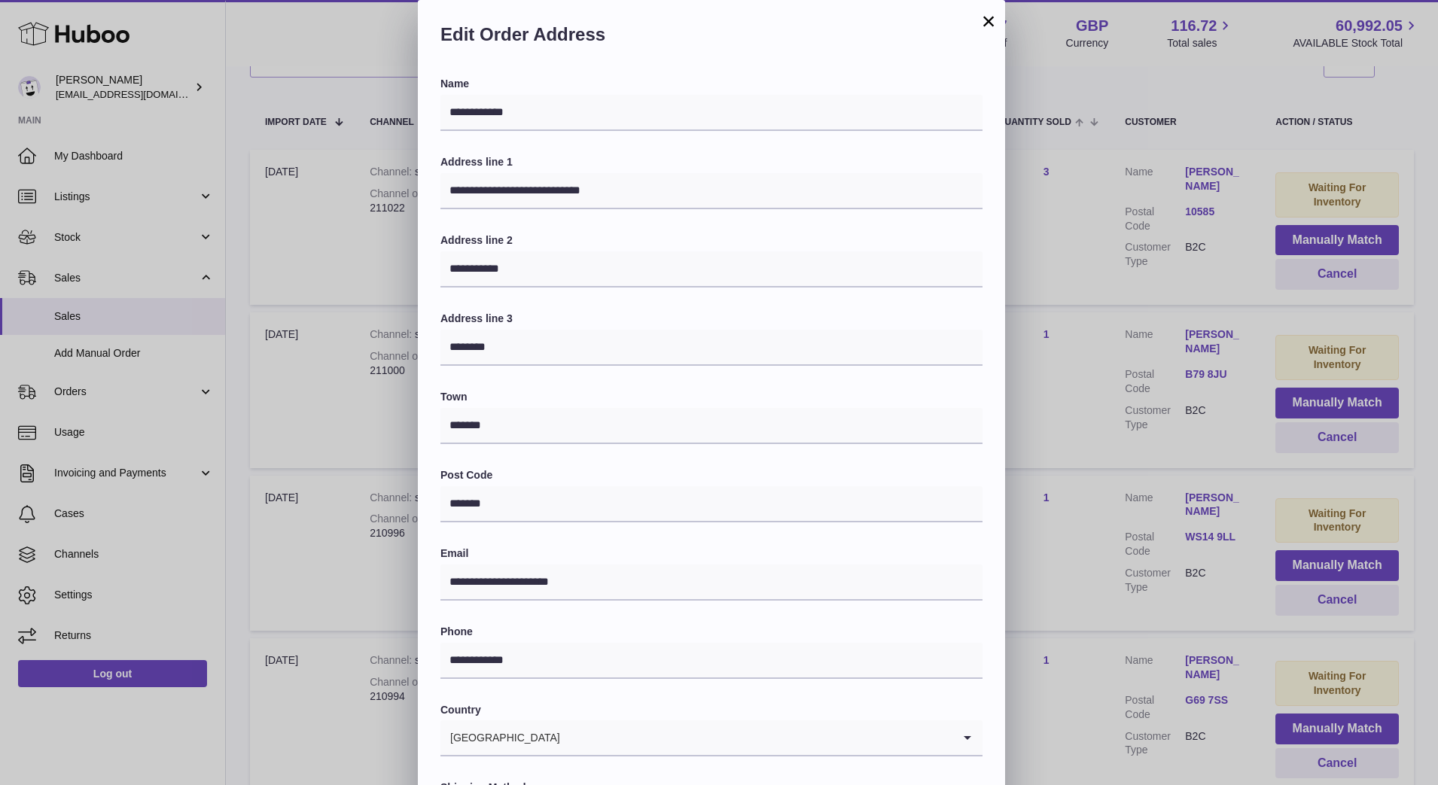
click at [1011, 411] on div "**********" at bounding box center [719, 452] width 1438 height 904
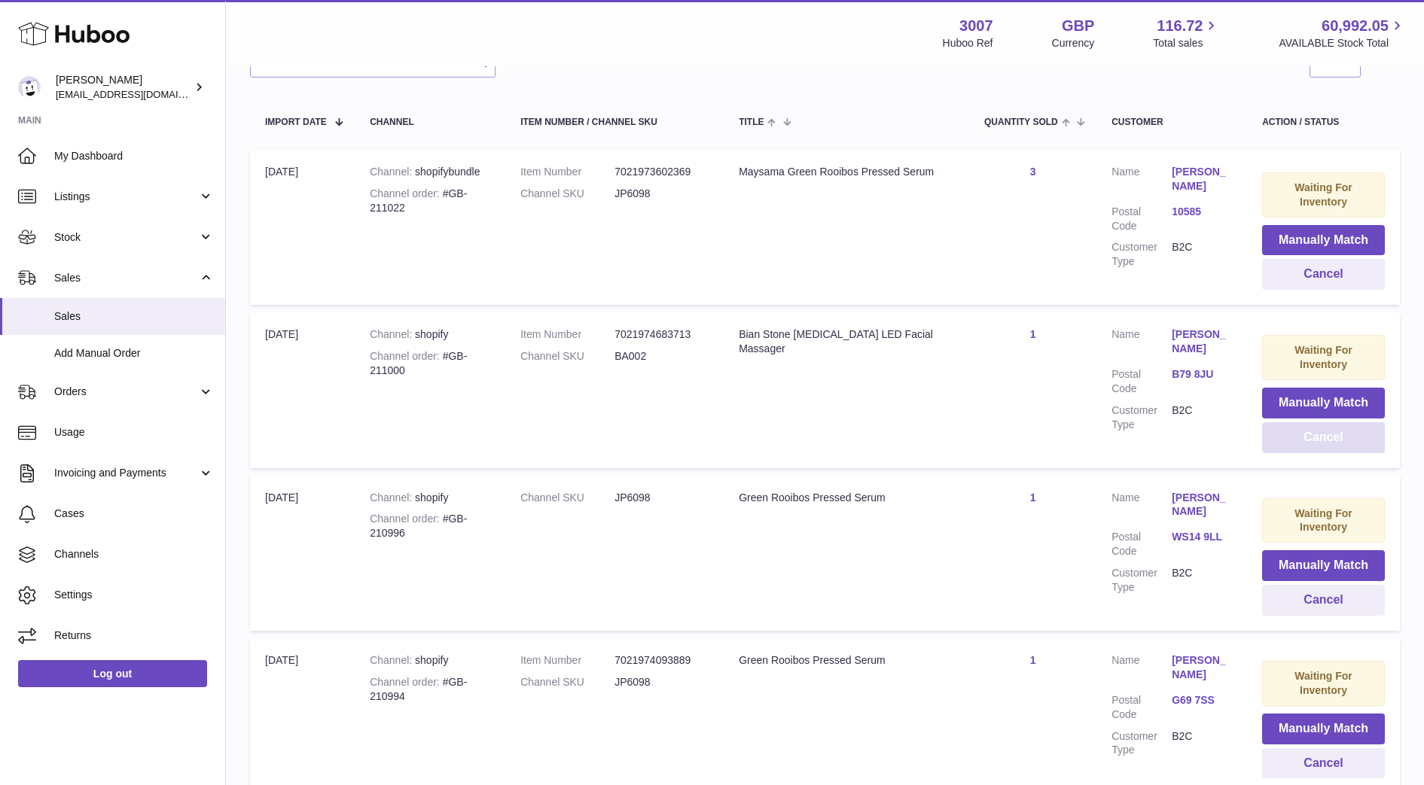
click at [1347, 422] on button "Cancel" at bounding box center [1323, 437] width 123 height 31
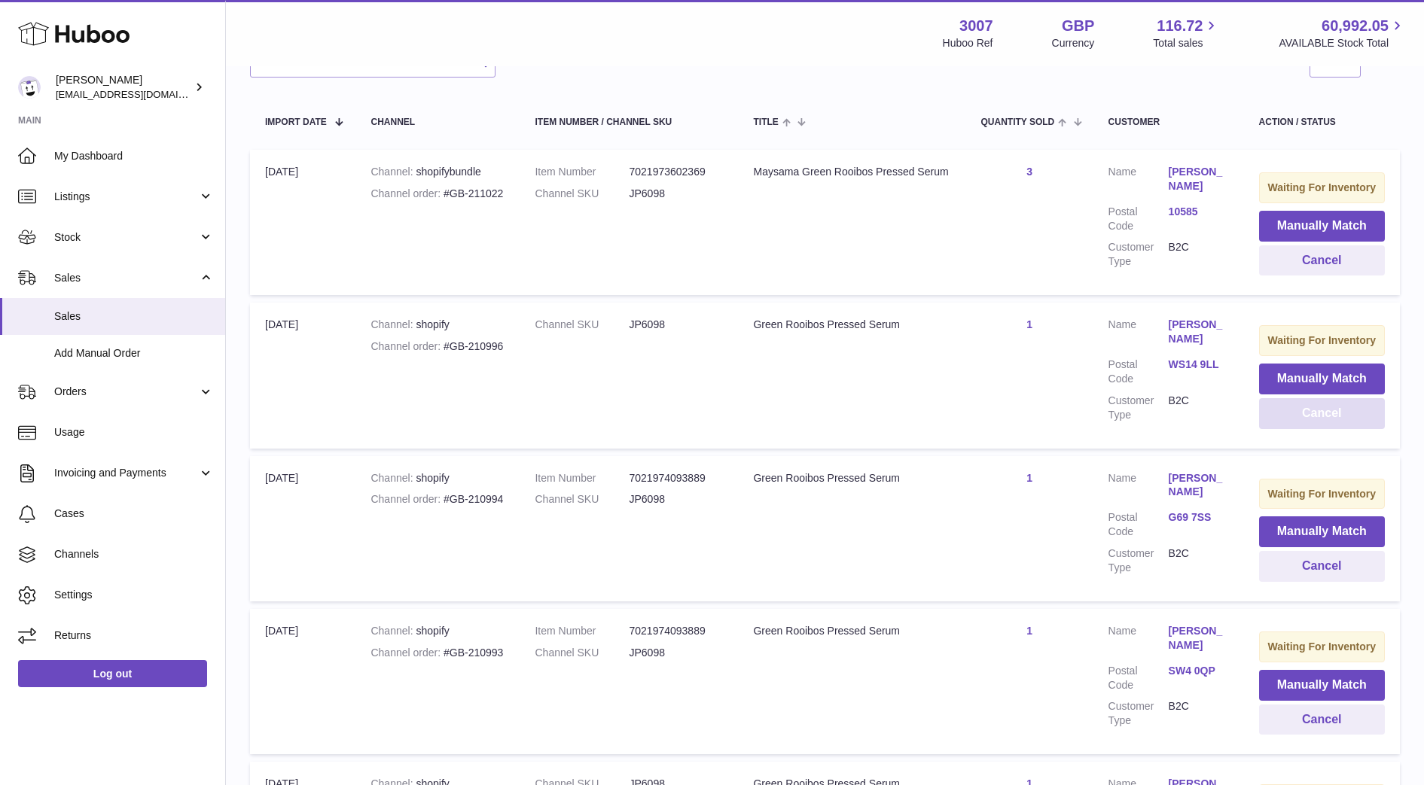
click at [1347, 413] on button "Cancel" at bounding box center [1322, 413] width 126 height 31
click at [1179, 367] on link "G69 7SS" at bounding box center [1199, 365] width 60 height 14
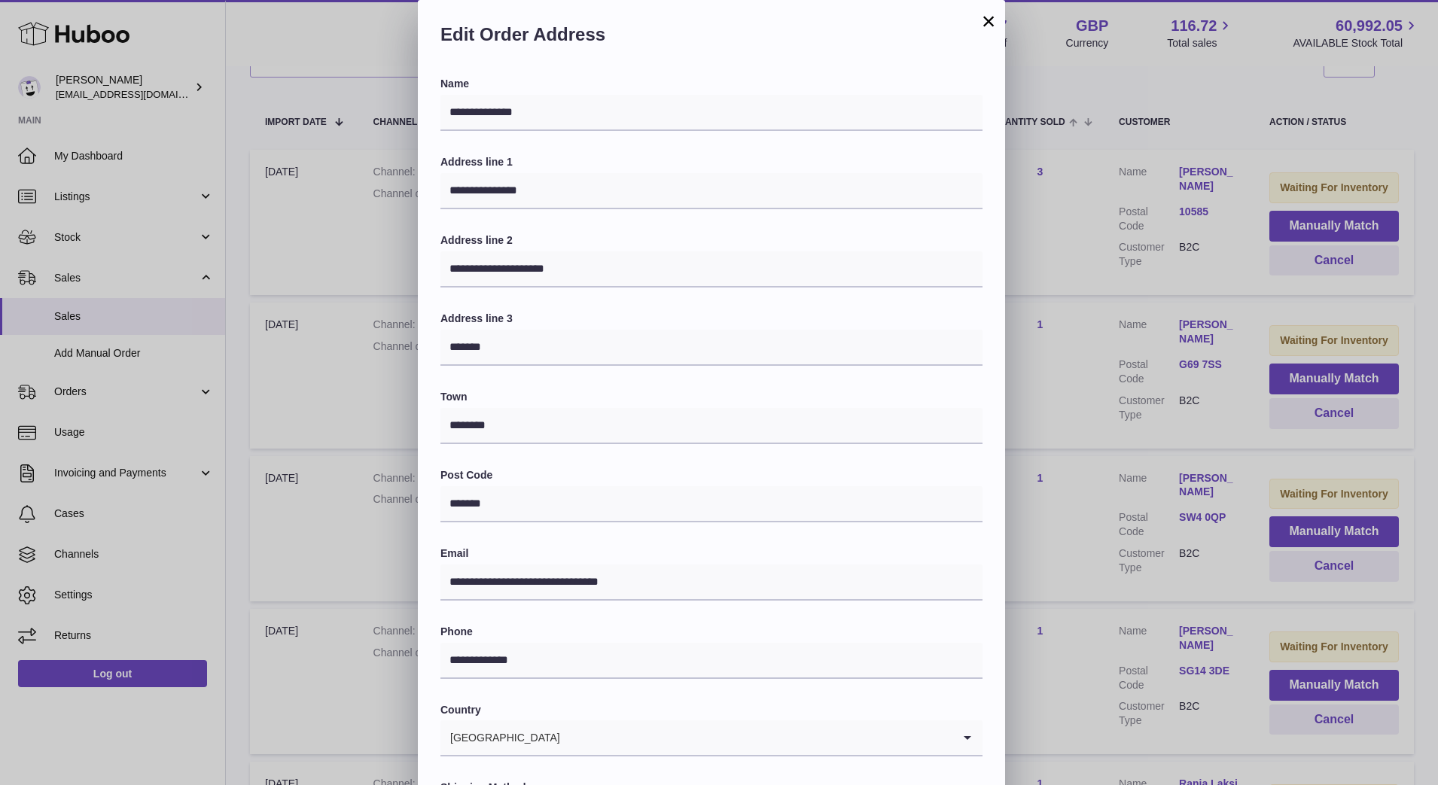
click at [1051, 413] on div "**********" at bounding box center [719, 452] width 1438 height 904
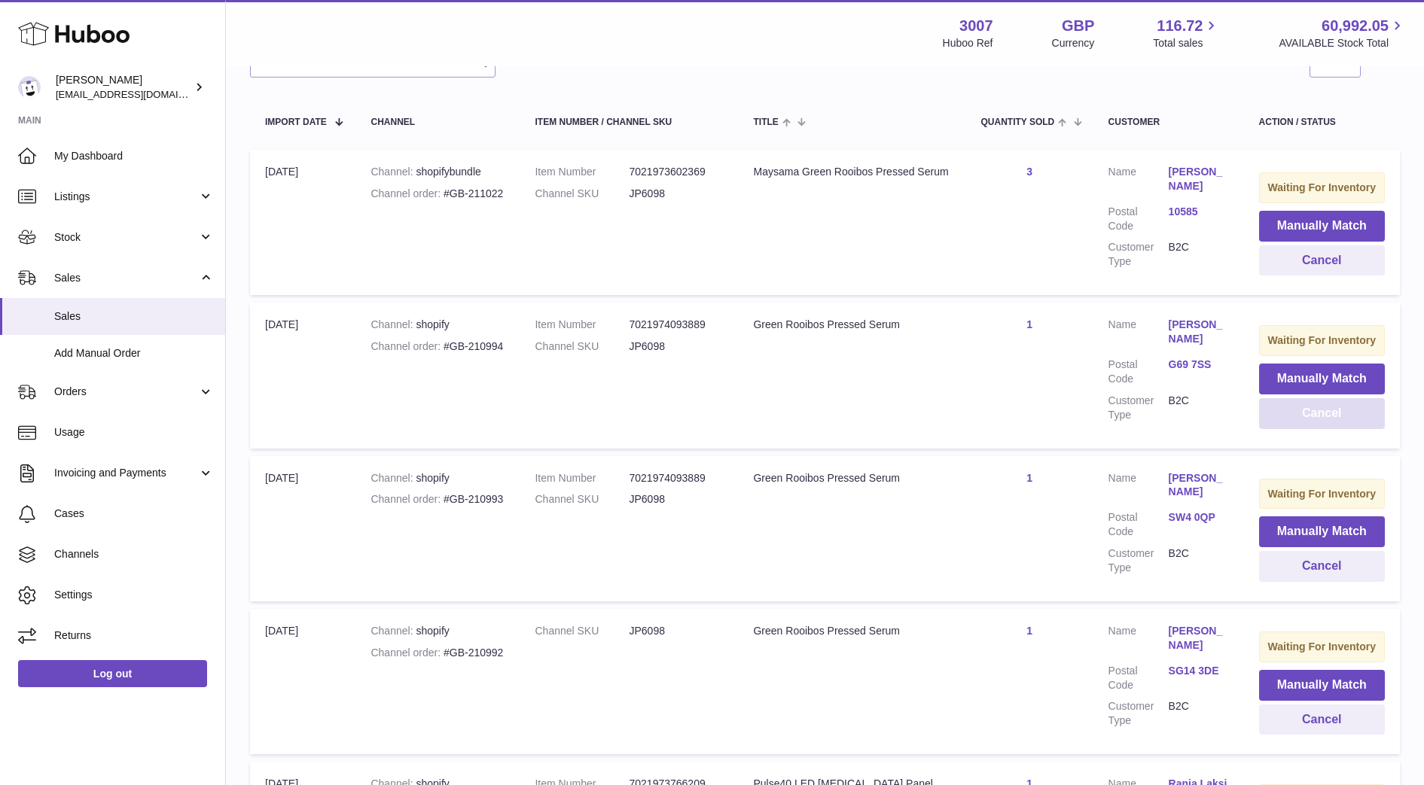
click at [1336, 415] on button "Cancel" at bounding box center [1322, 413] width 126 height 31
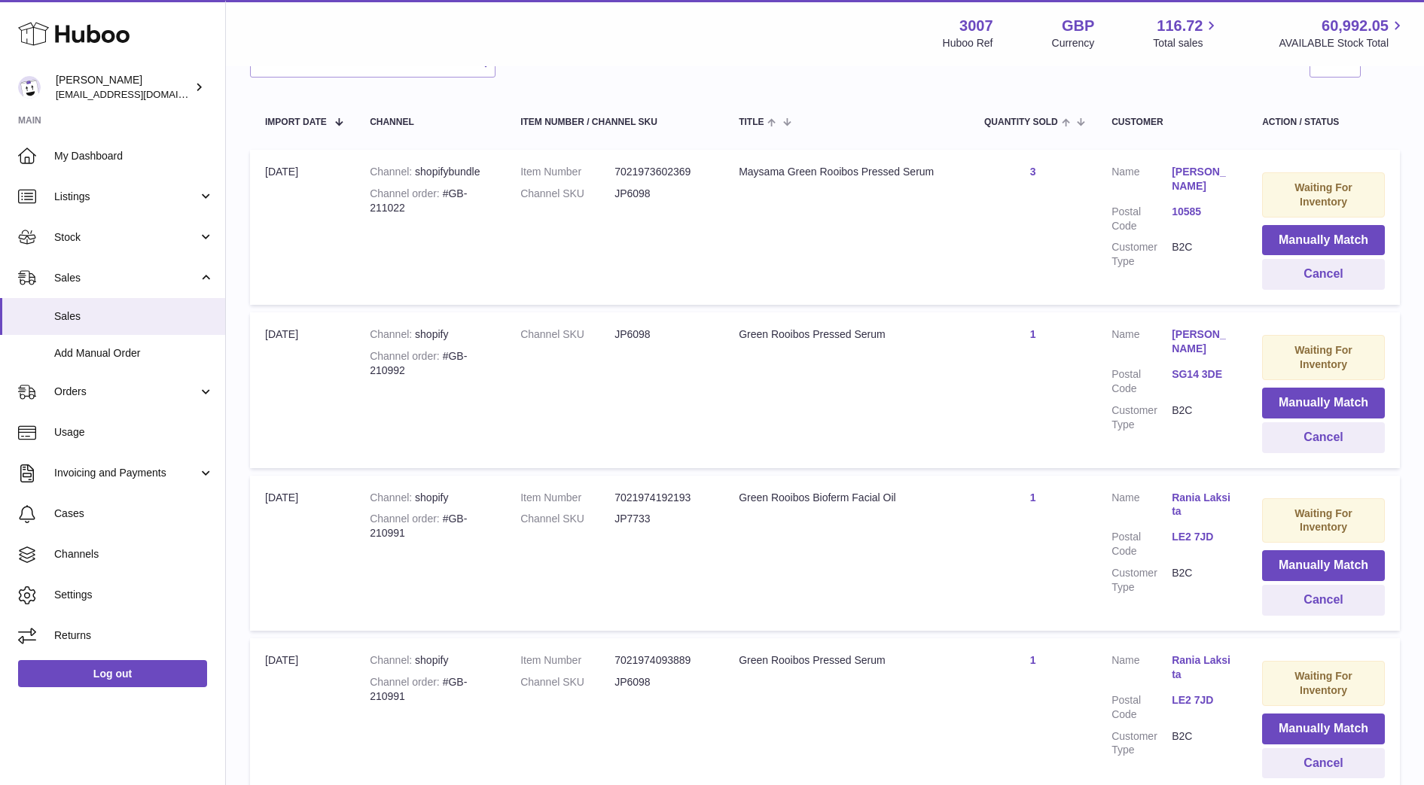
click at [1199, 367] on link "SG14 3DE" at bounding box center [1202, 374] width 60 height 14
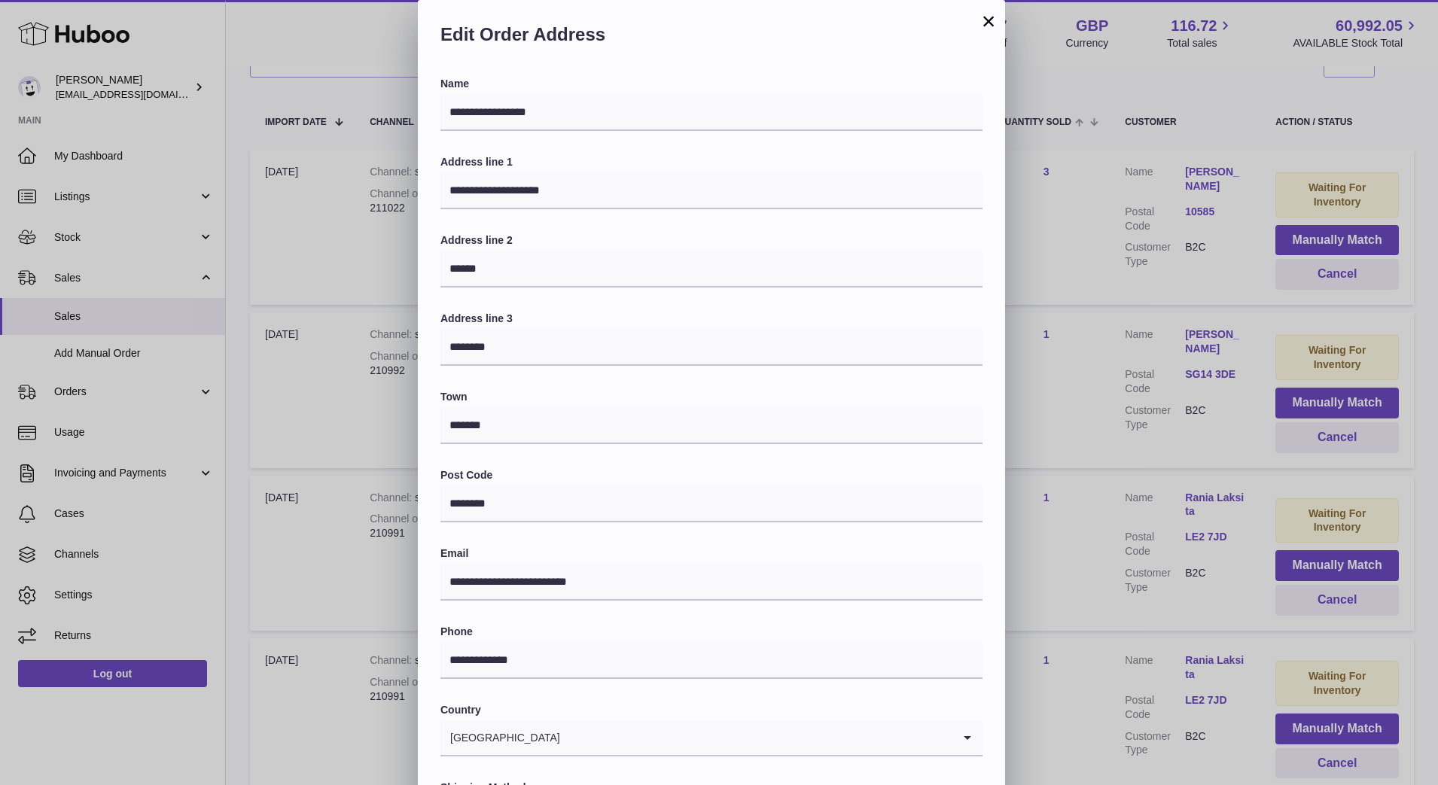
click at [1114, 401] on div "**********" at bounding box center [719, 452] width 1438 height 904
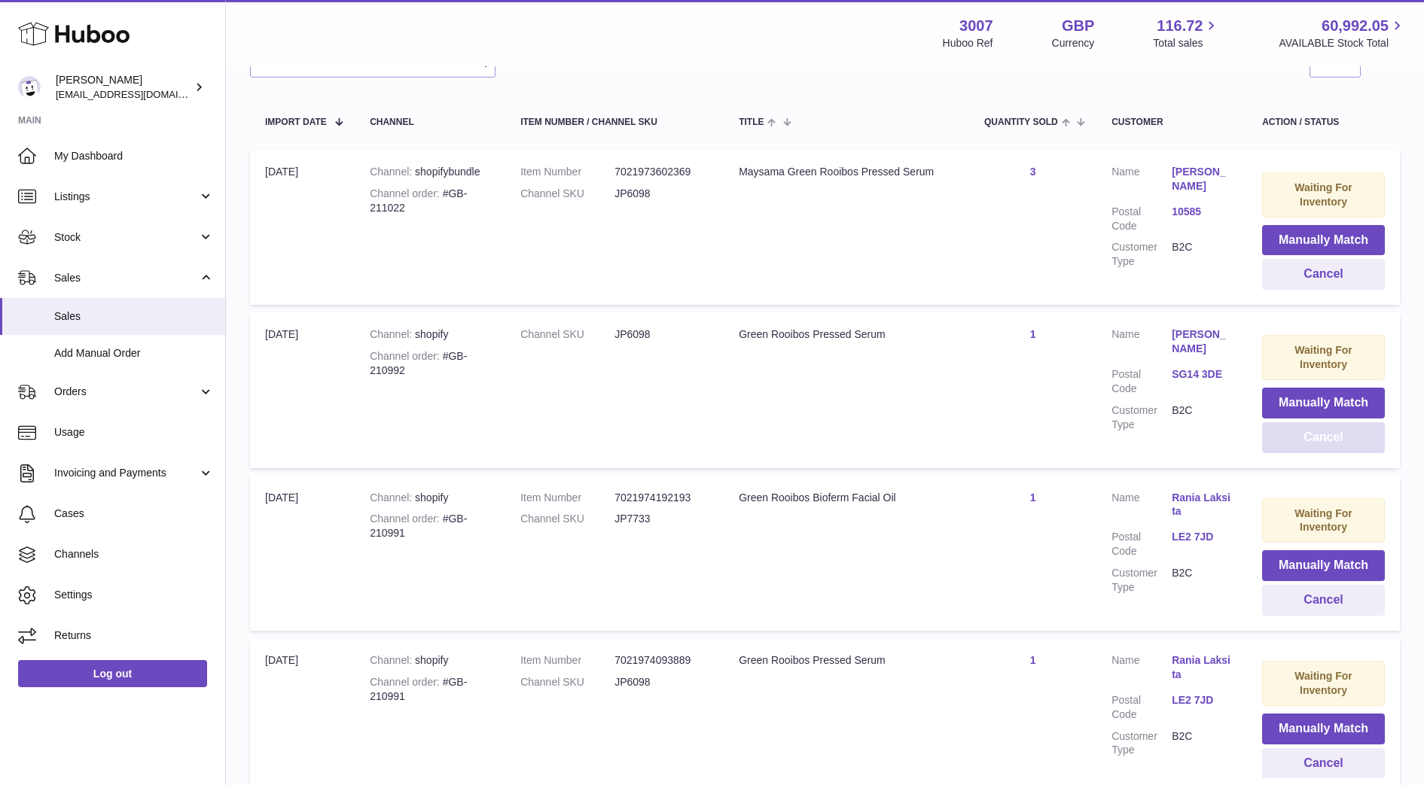
click at [1363, 422] on button "Cancel" at bounding box center [1323, 437] width 123 height 31
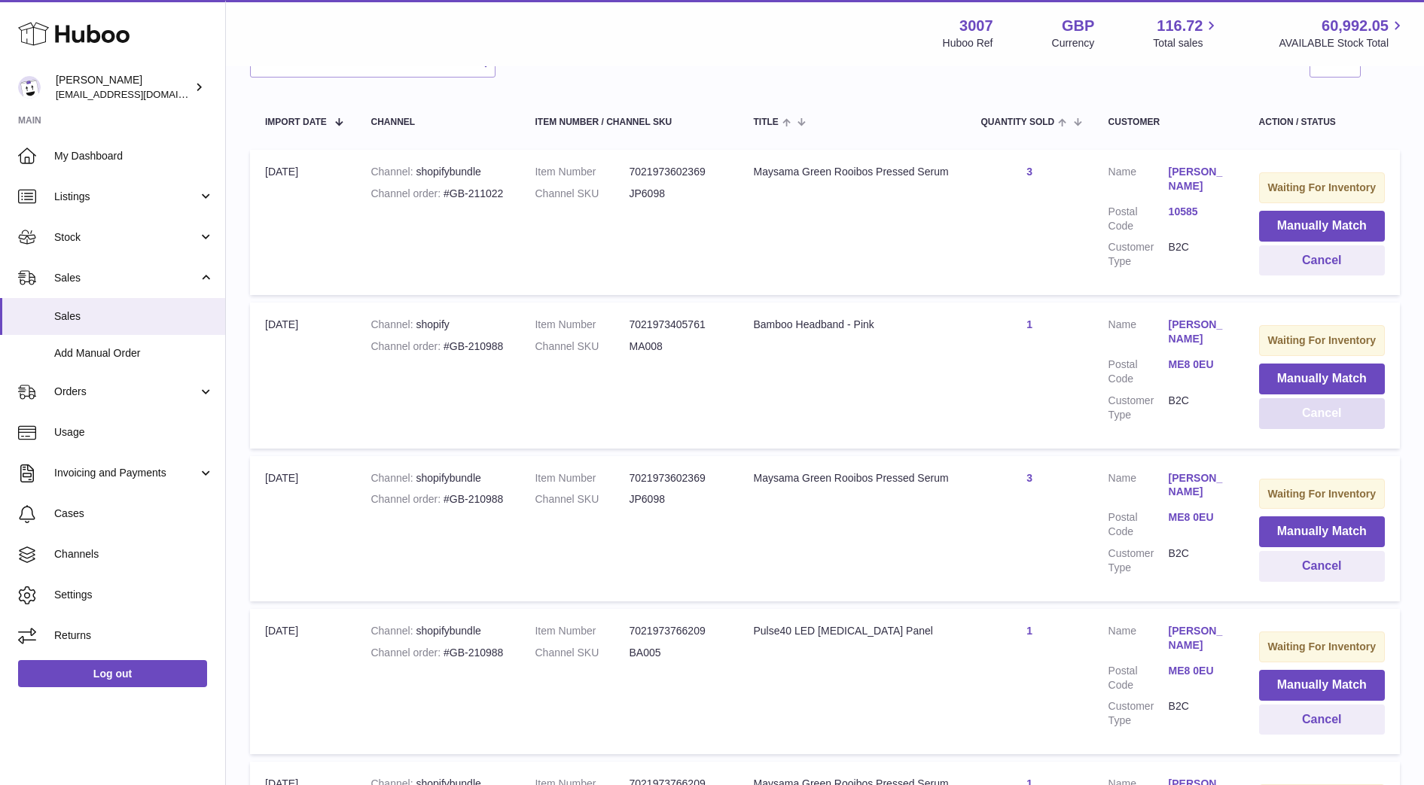
click at [1363, 418] on button "Cancel" at bounding box center [1322, 413] width 126 height 31
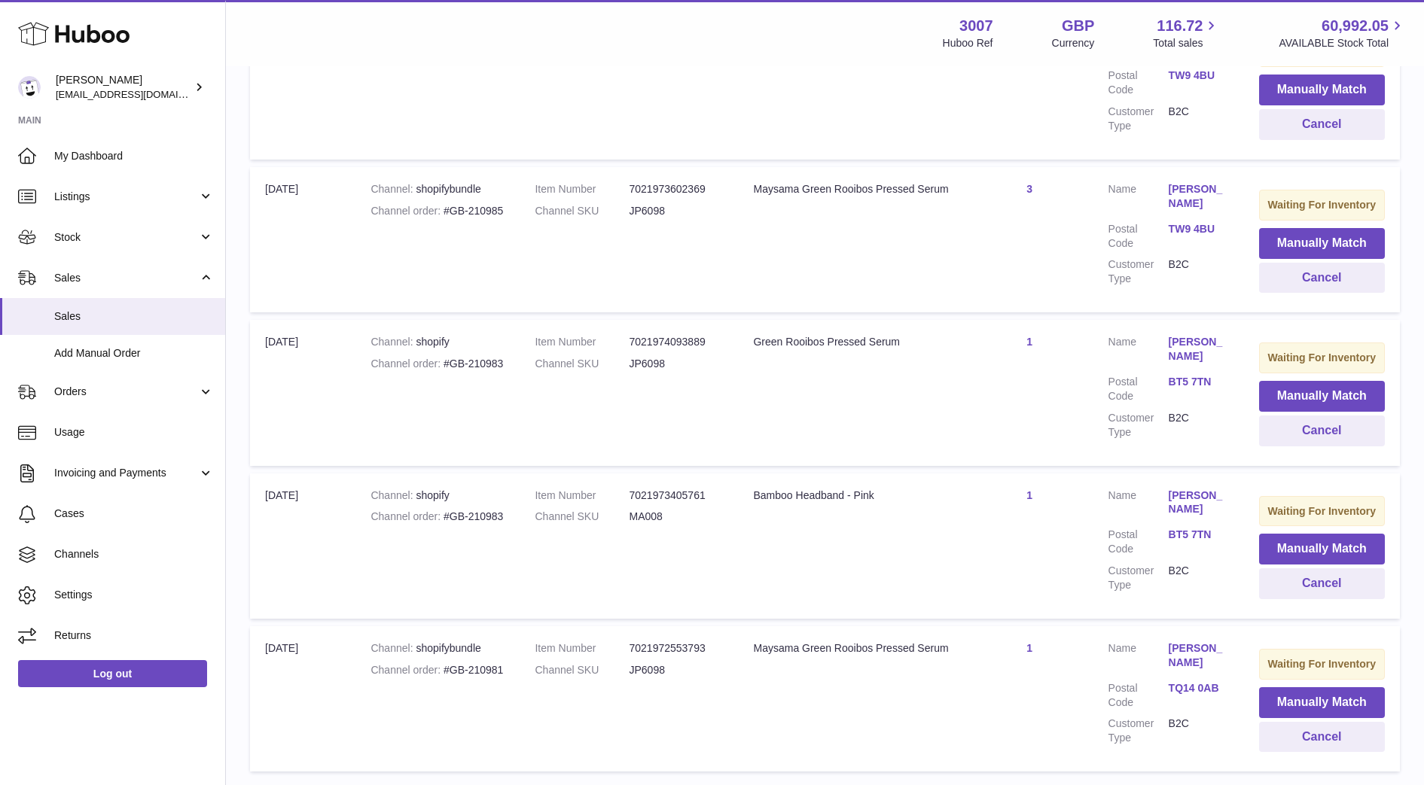
scroll to position [807, 0]
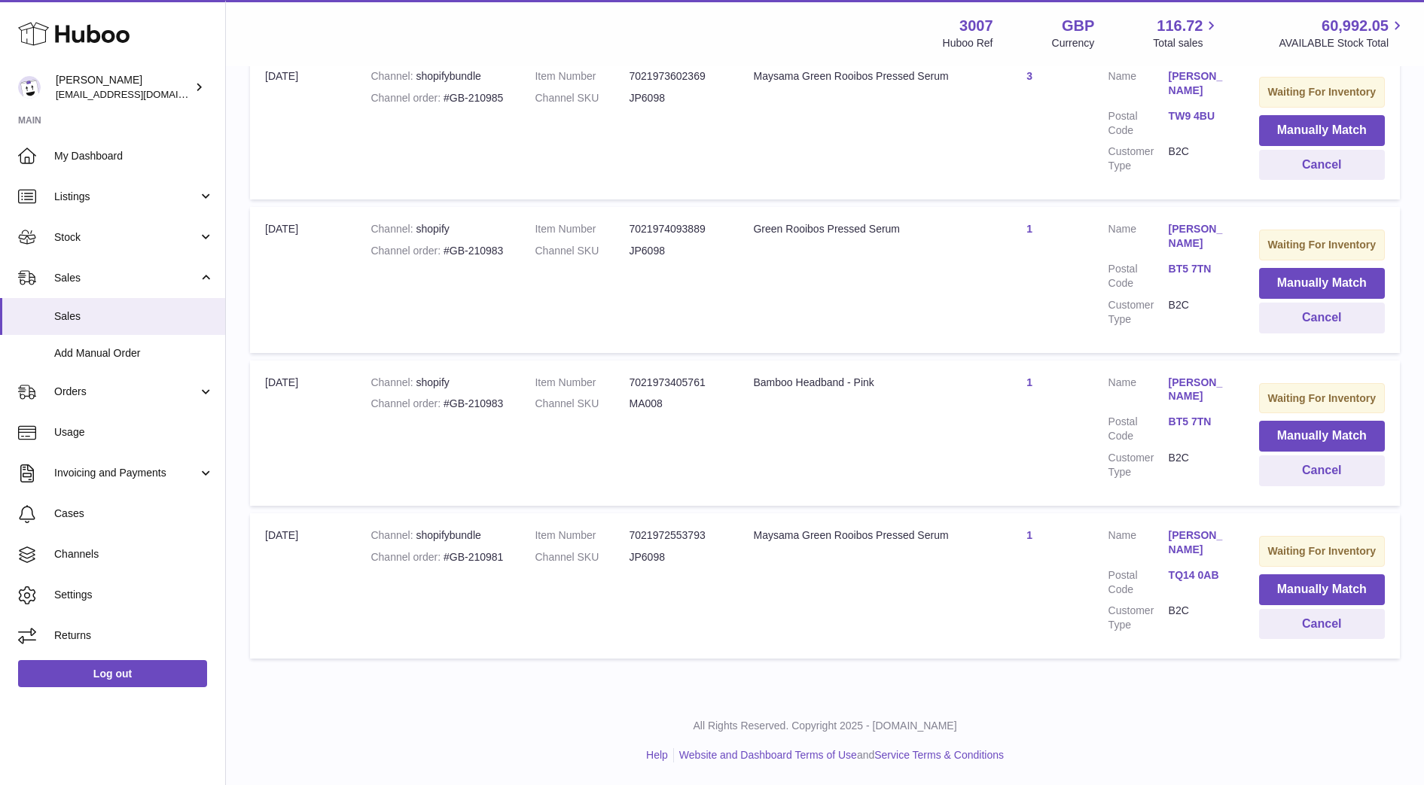
click at [1203, 574] on link "TQ14 0AB" at bounding box center [1199, 576] width 60 height 14
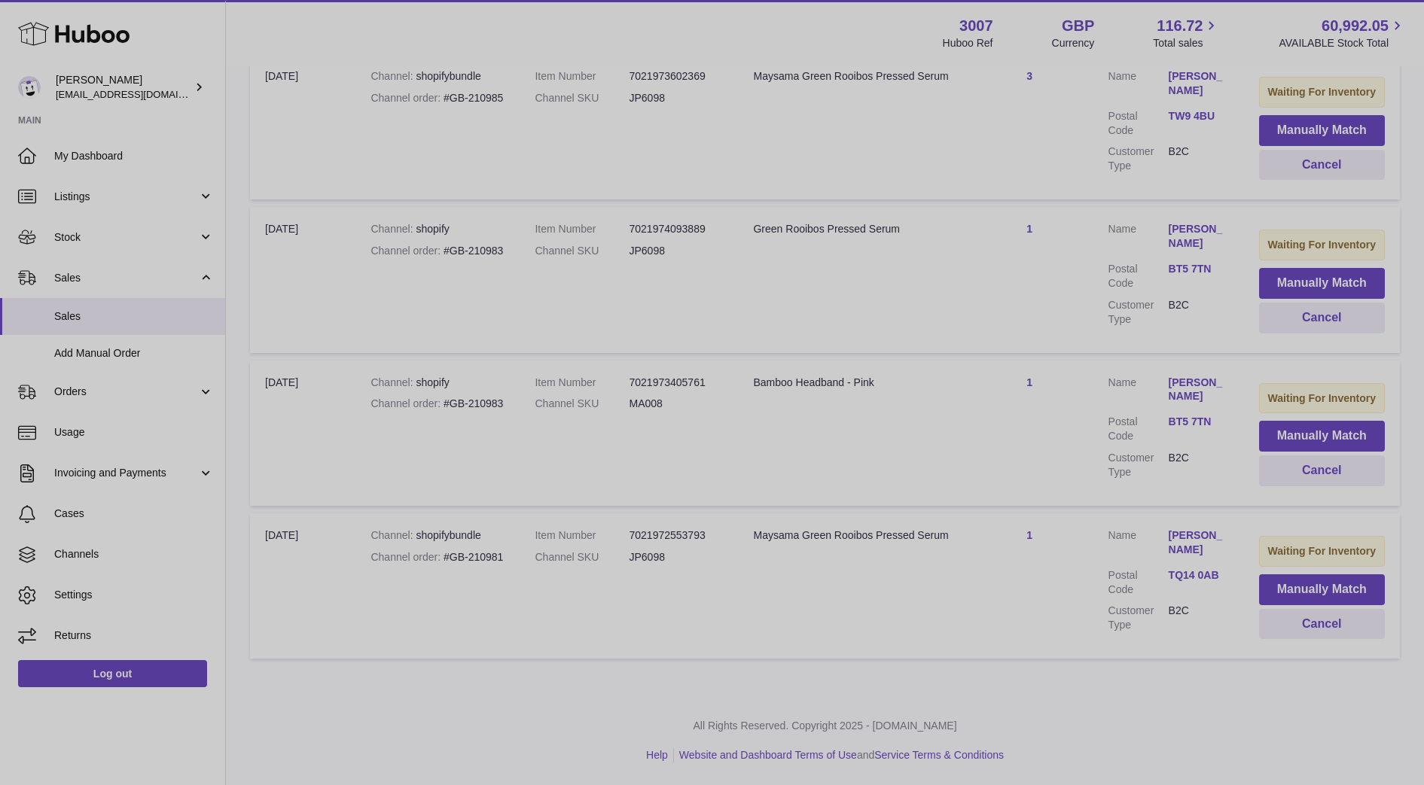
click at [1141, 557] on div at bounding box center [712, 392] width 1424 height 785
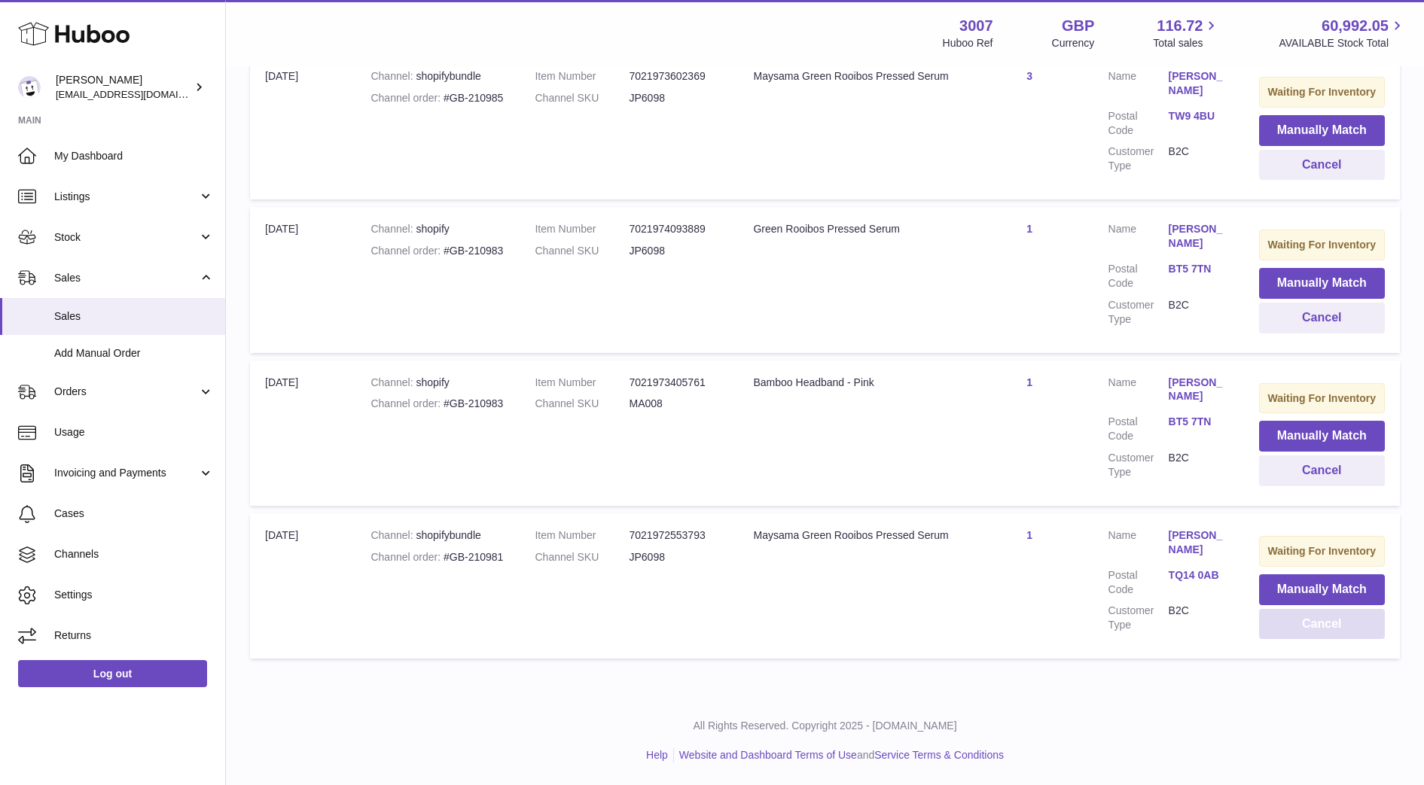
click at [1333, 622] on button "Cancel" at bounding box center [1322, 624] width 126 height 31
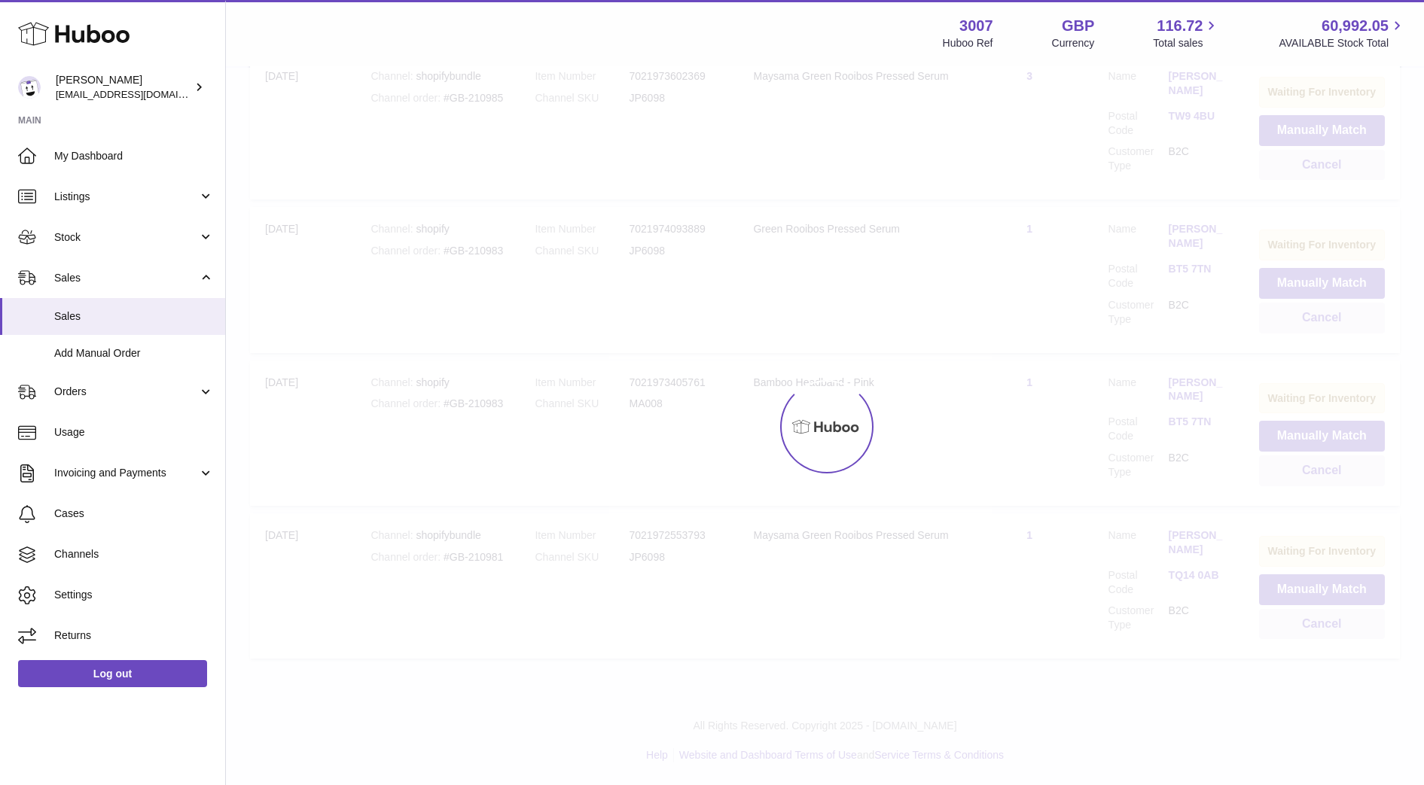
scroll to position [654, 0]
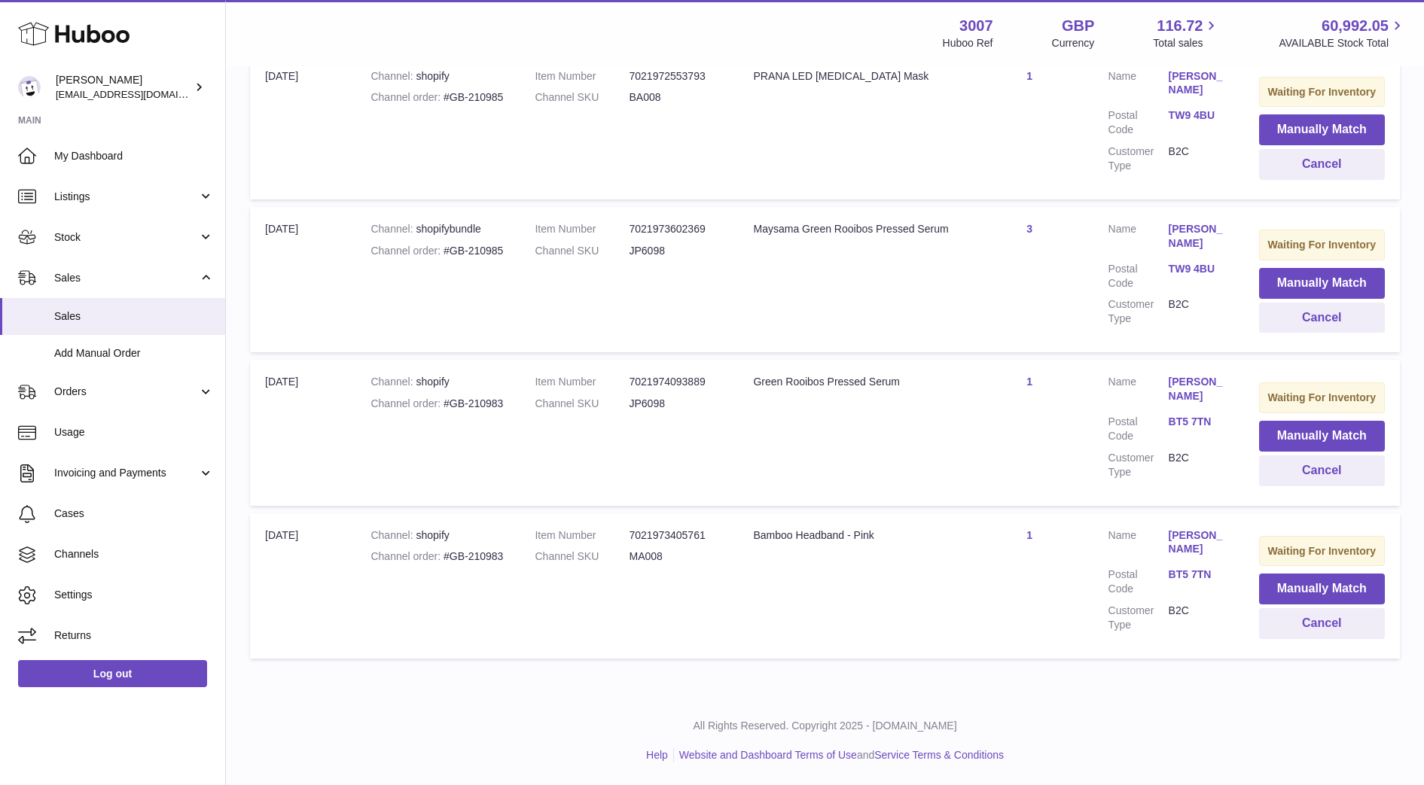
click at [1188, 422] on link "BT5 7TN" at bounding box center [1199, 422] width 60 height 14
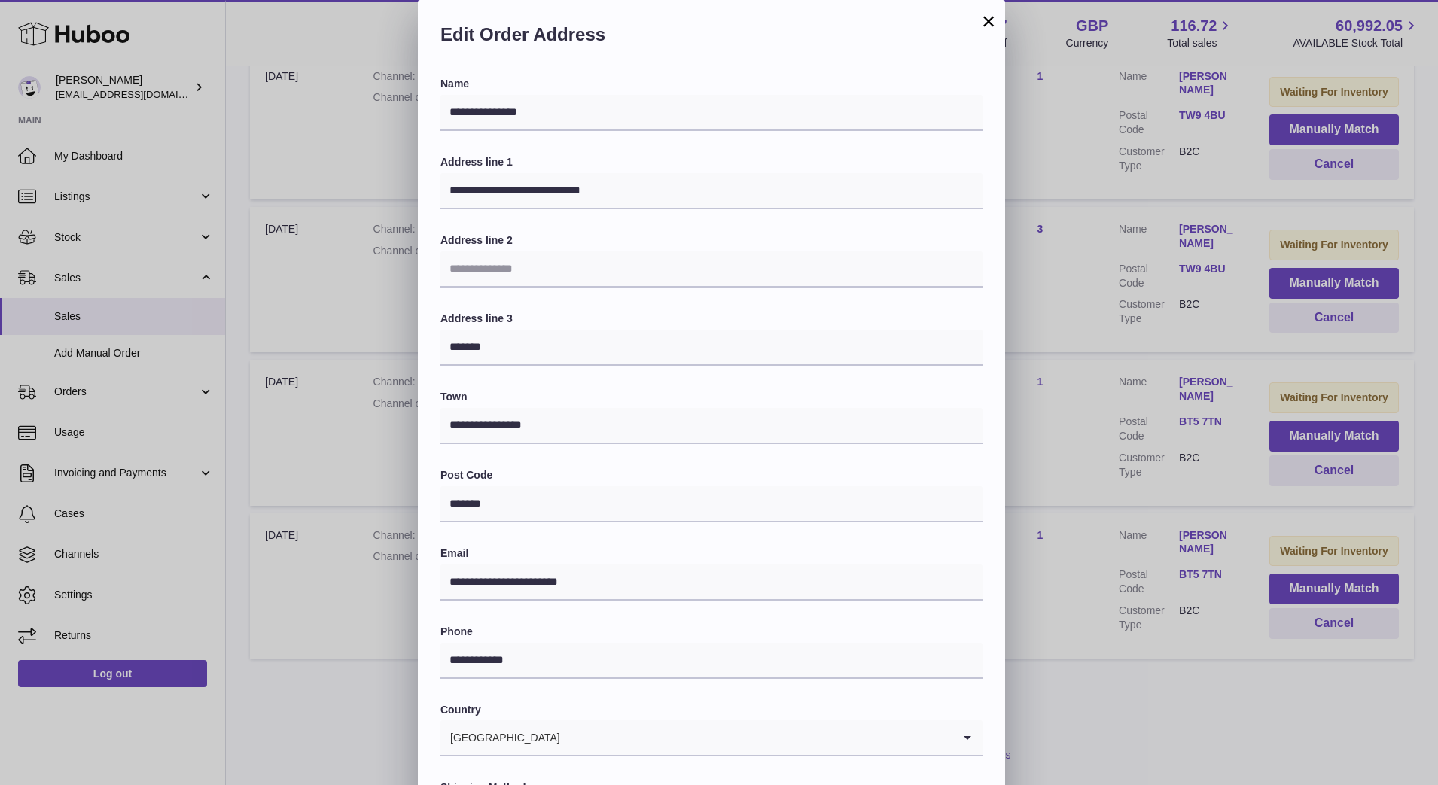
click at [1135, 420] on div "**********" at bounding box center [719, 452] width 1438 height 904
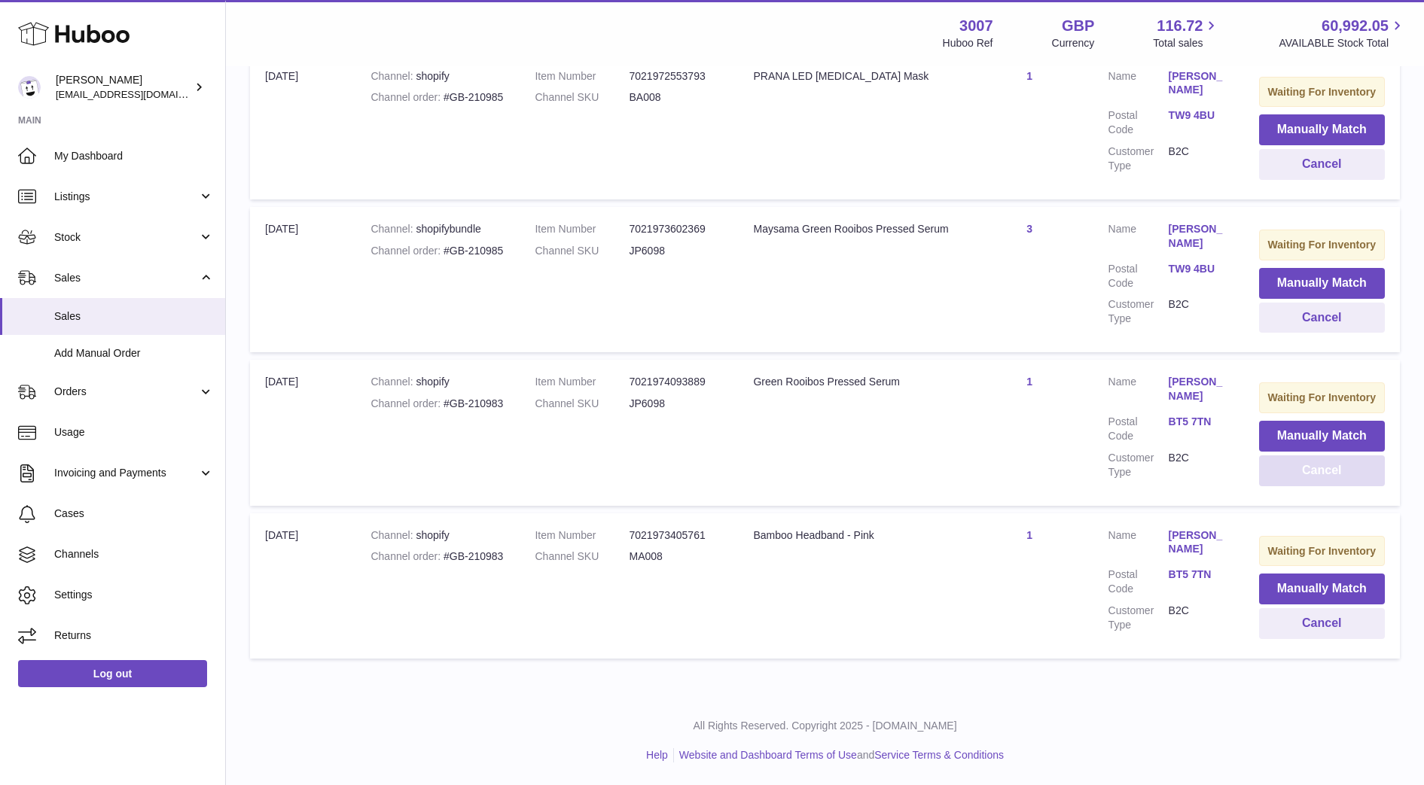
click at [1307, 465] on button "Cancel" at bounding box center [1322, 471] width 126 height 31
click at [1310, 473] on button "Cancel" at bounding box center [1322, 471] width 126 height 31
click at [1288, 622] on button "Cancel" at bounding box center [1322, 624] width 126 height 31
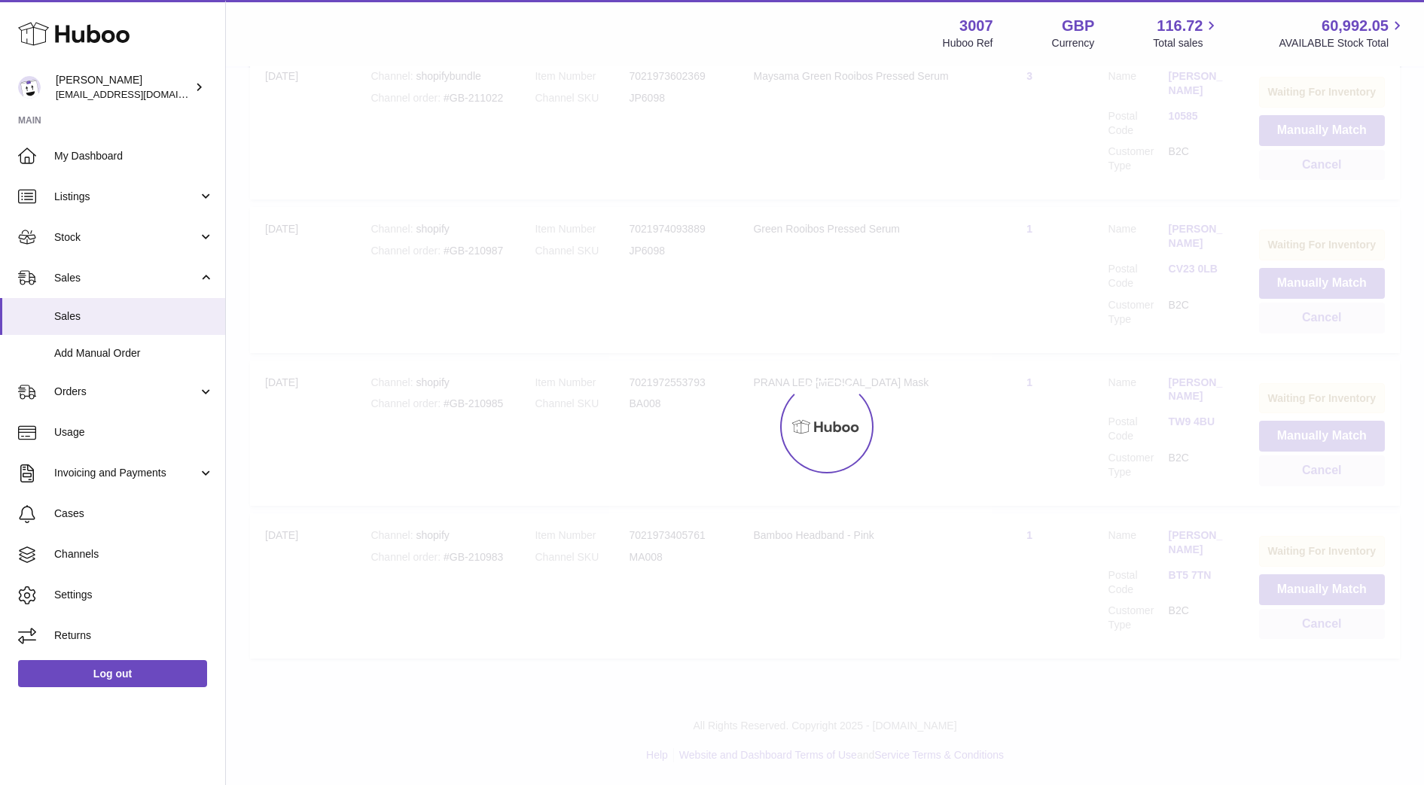
scroll to position [195, 0]
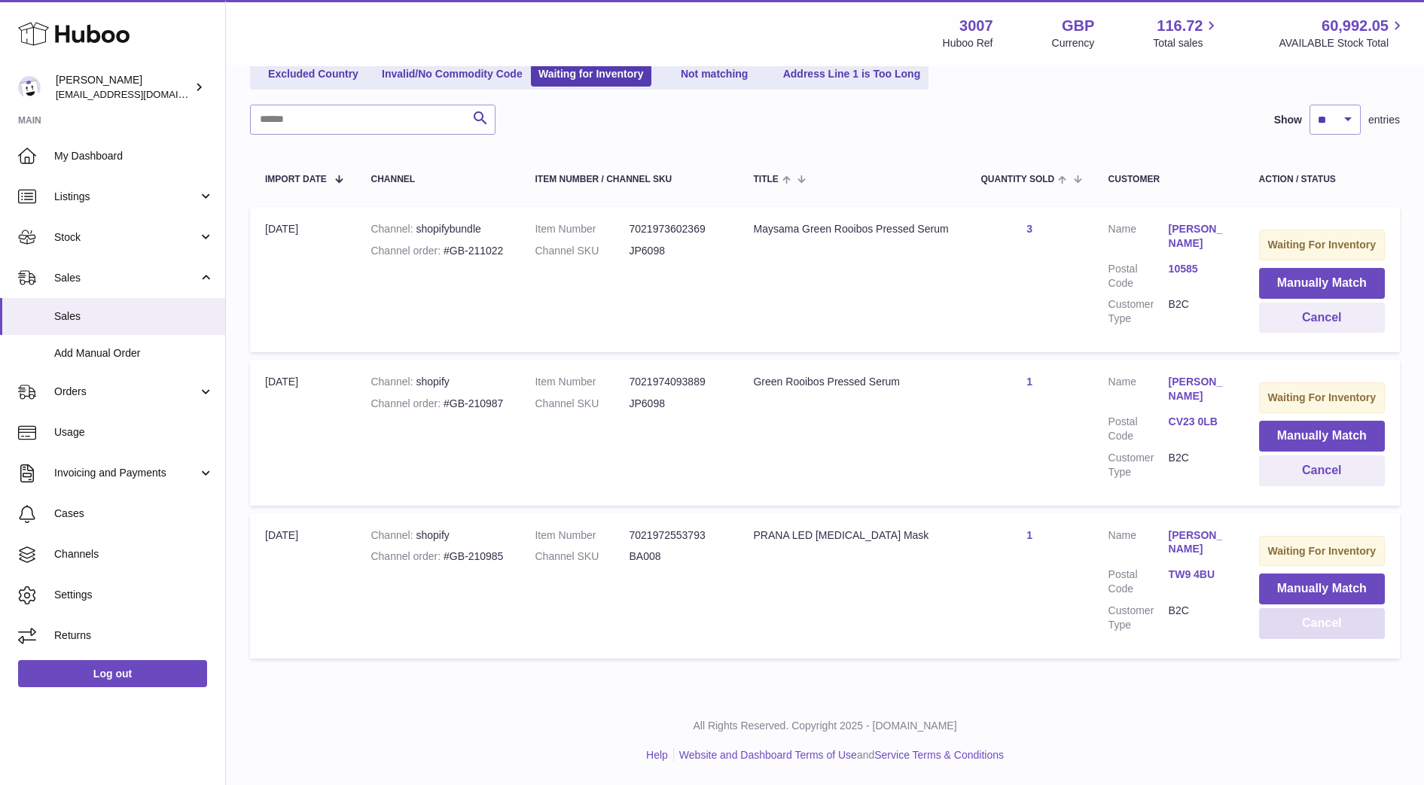
click at [1314, 624] on button "Cancel" at bounding box center [1322, 623] width 126 height 31
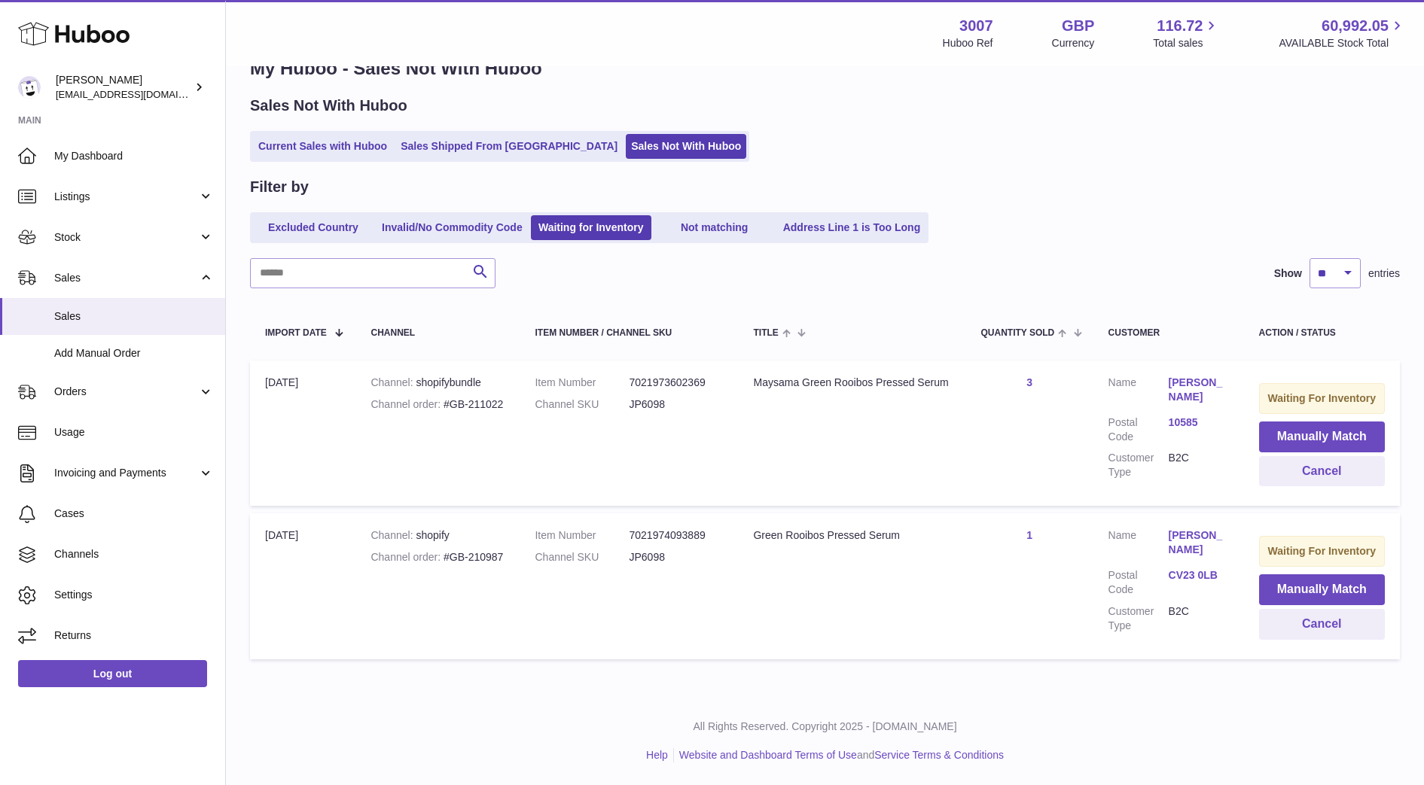
scroll to position [41, 0]
click at [1289, 629] on button "Cancel" at bounding box center [1322, 624] width 126 height 31
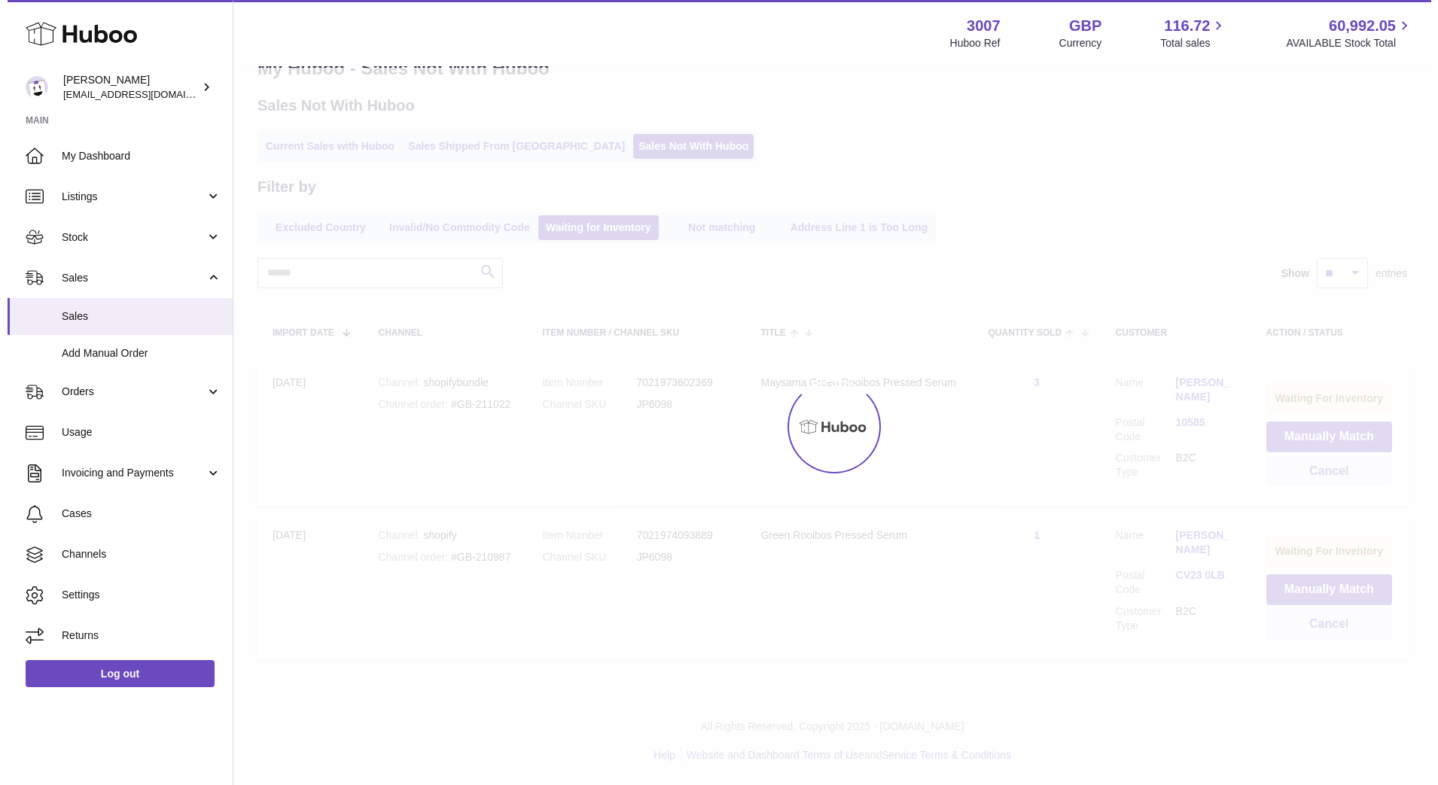
scroll to position [0, 0]
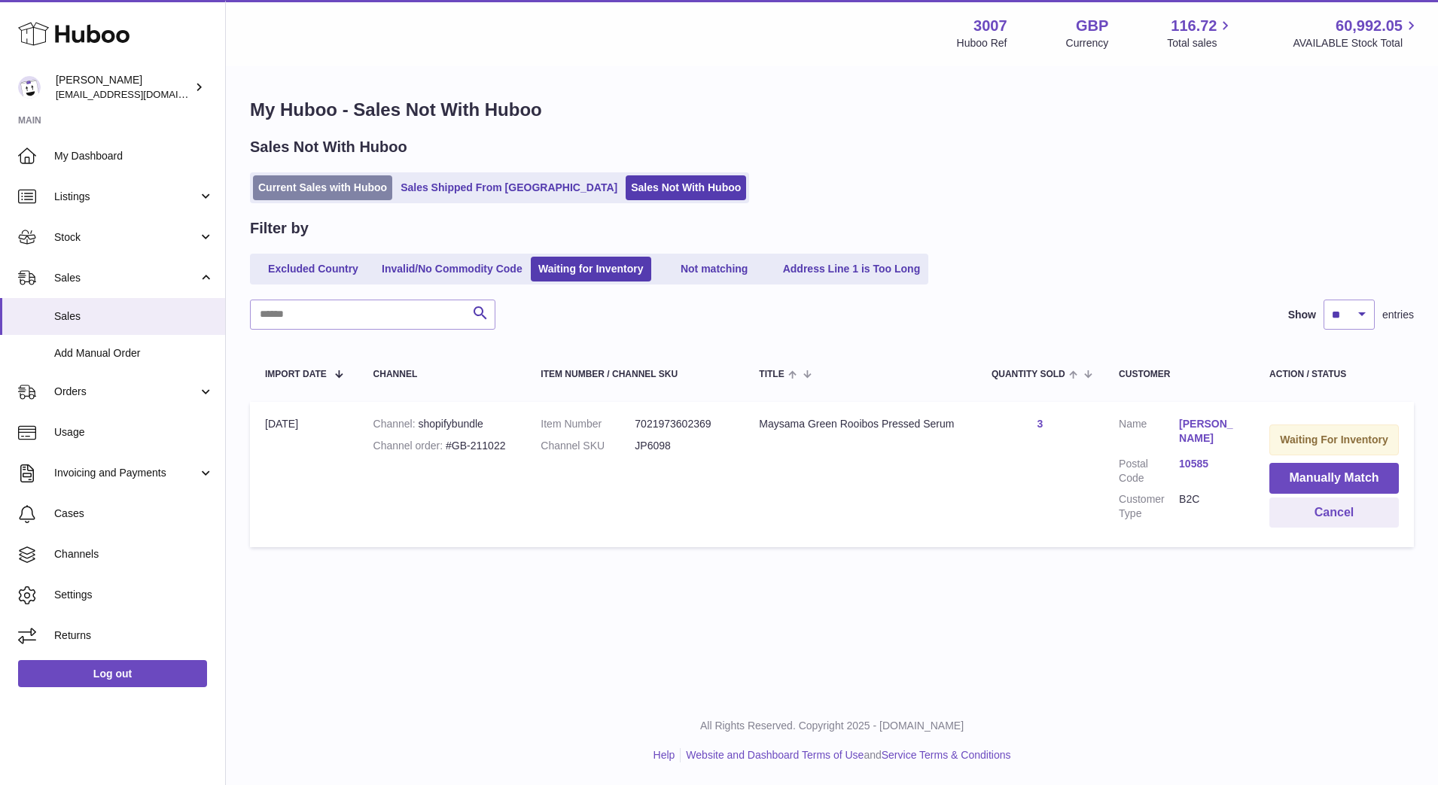
click at [313, 188] on link "Current Sales with Huboo" at bounding box center [322, 187] width 139 height 25
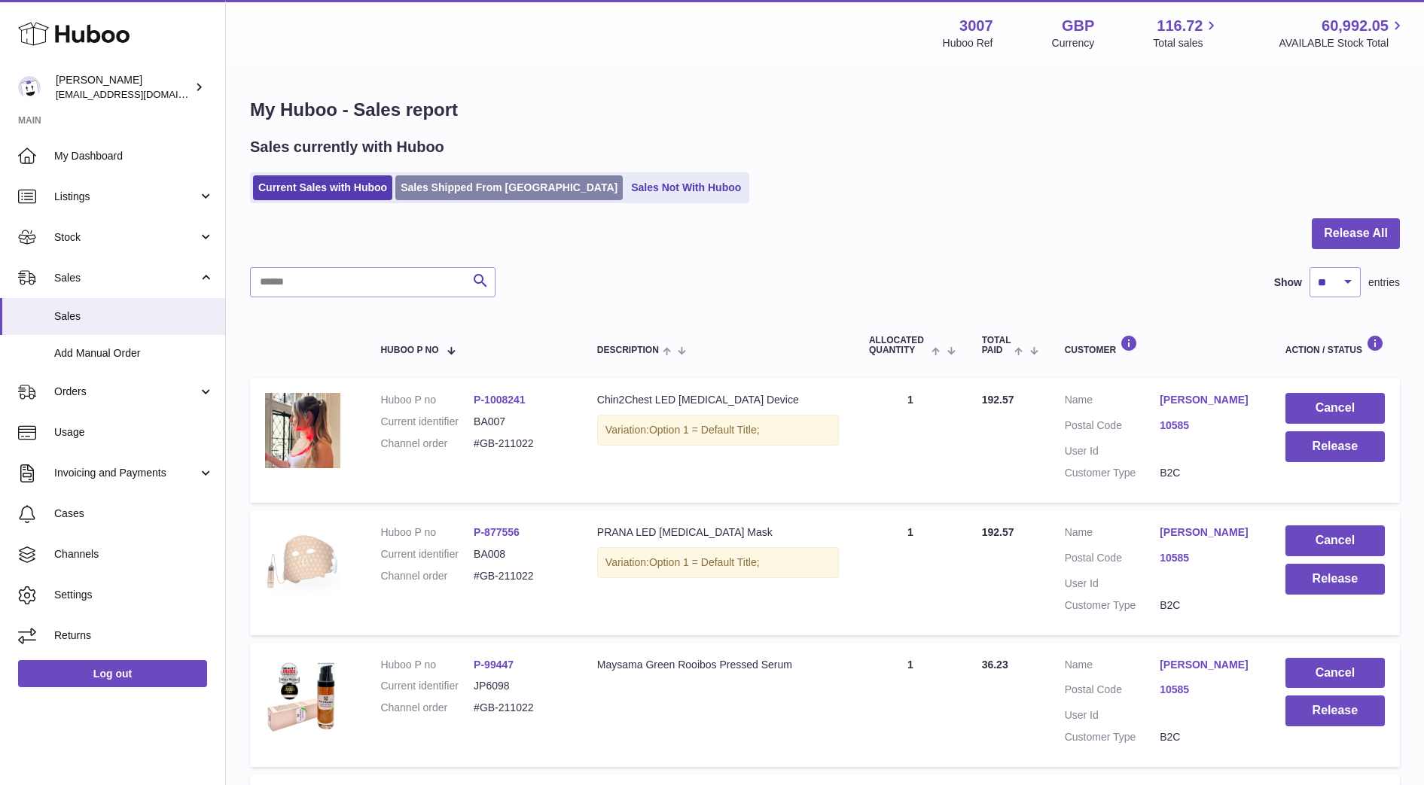
click at [460, 196] on link "Sales Shipped From [GEOGRAPHIC_DATA]" at bounding box center [508, 187] width 227 height 25
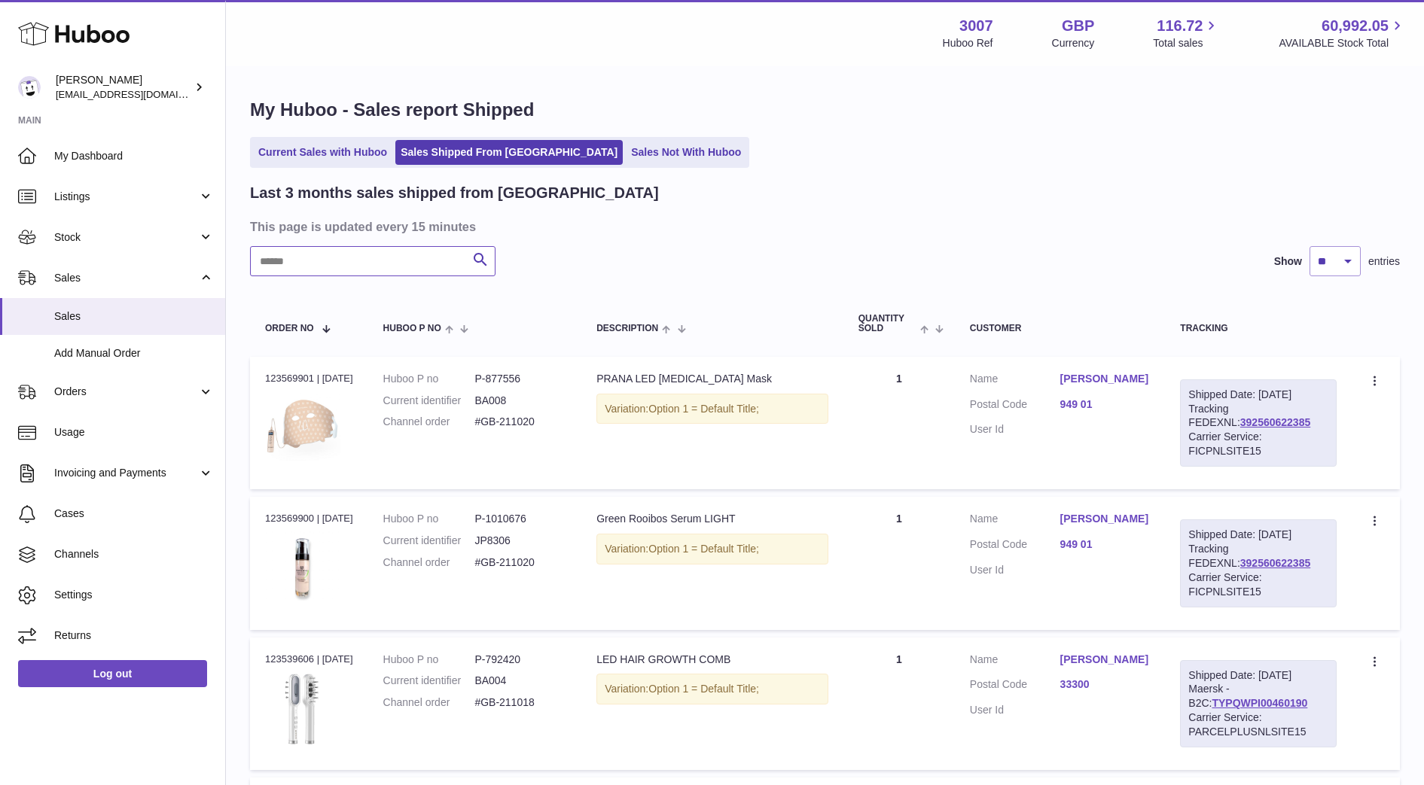
click at [397, 267] on input "text" at bounding box center [372, 261] width 245 height 30
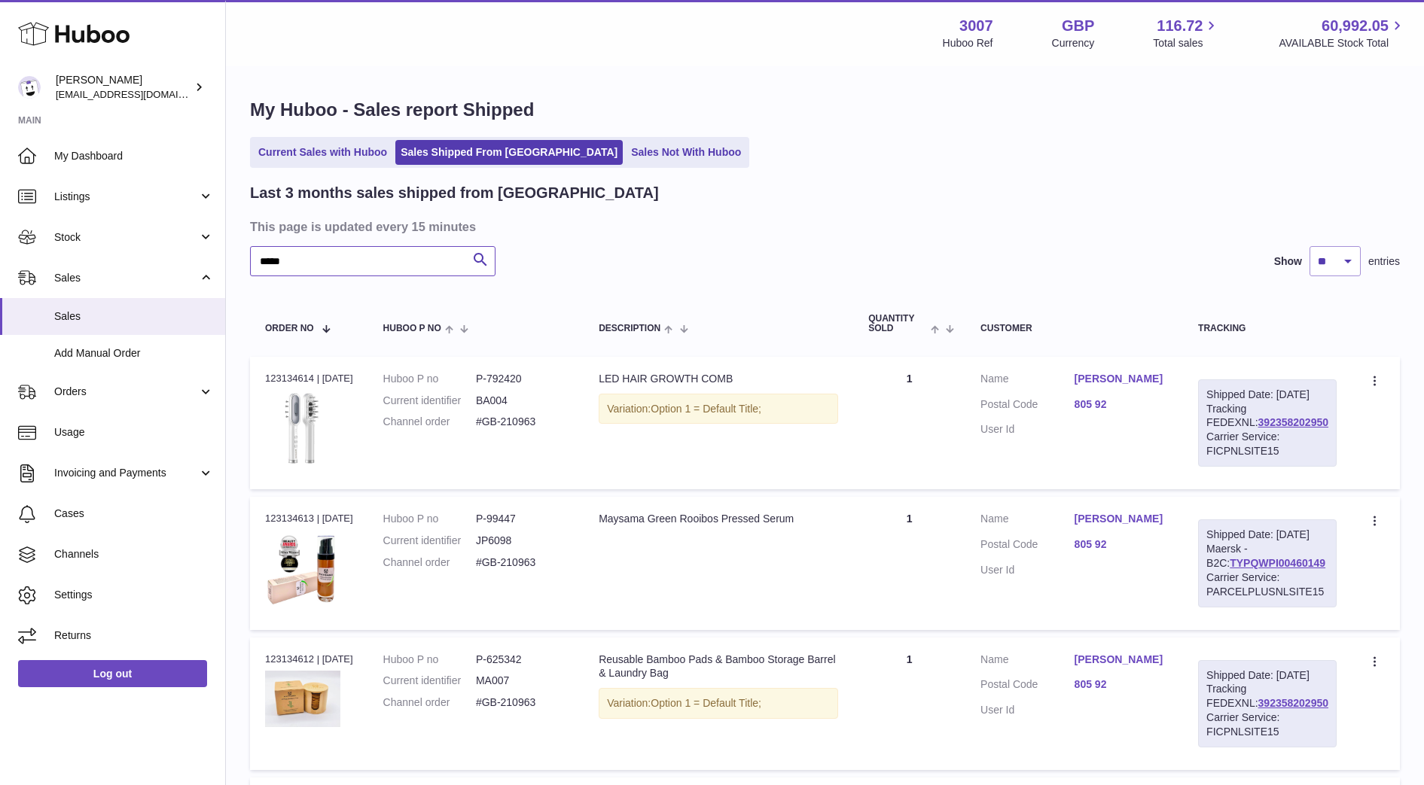
type input "*****"
